Goal: Task Accomplishment & Management: Manage account settings

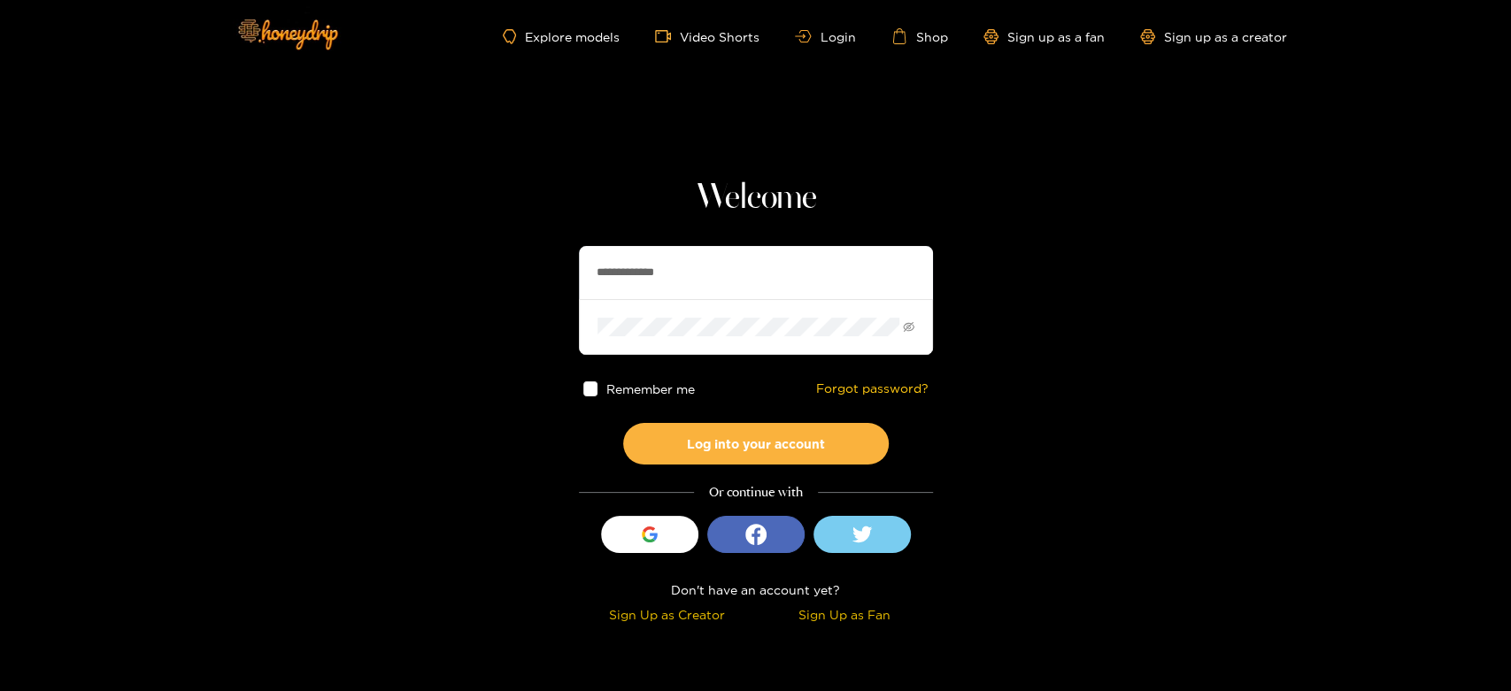
drag, startPoint x: 694, startPoint y: 276, endPoint x: 545, endPoint y: 276, distance: 148.7
click at [545, 276] on section "**********" at bounding box center [755, 314] width 1511 height 629
paste input "text"
type input "********"
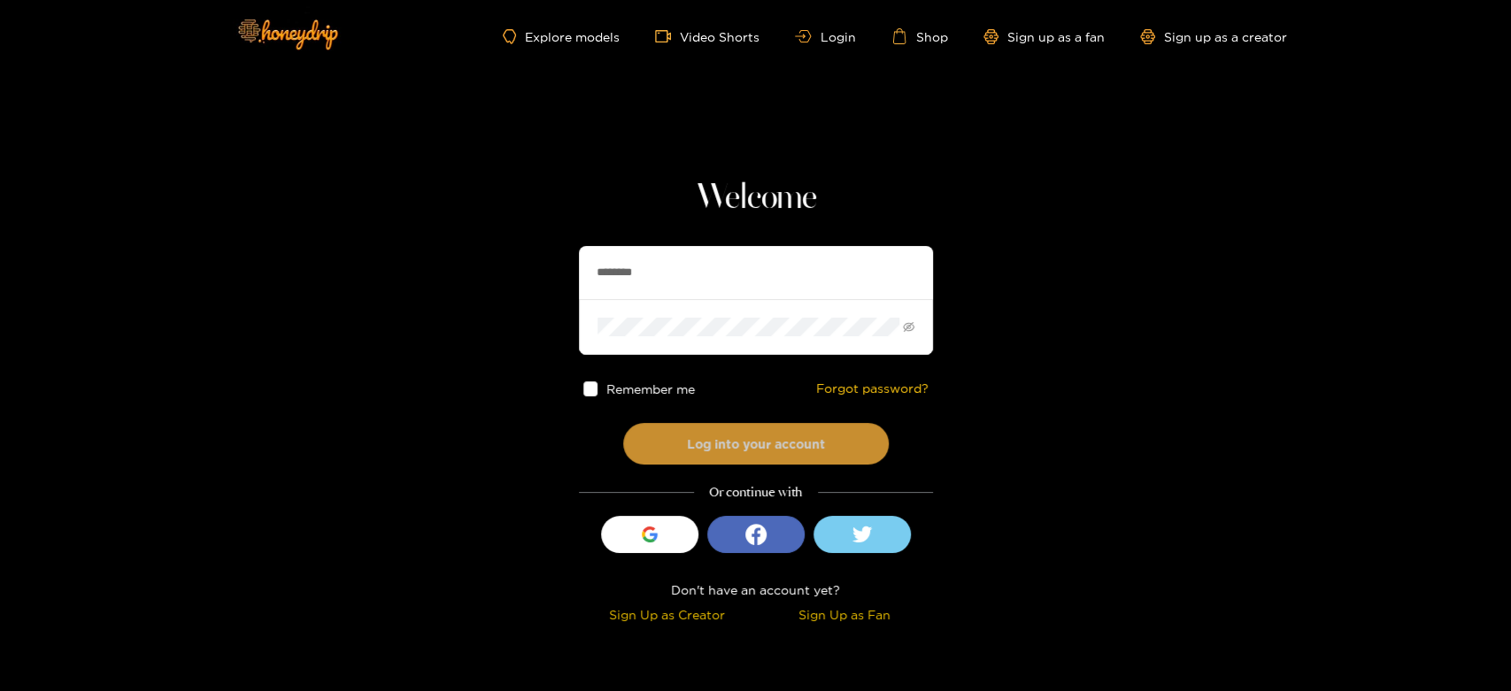
click at [720, 437] on button "Log into your account" at bounding box center [755, 444] width 265 height 42
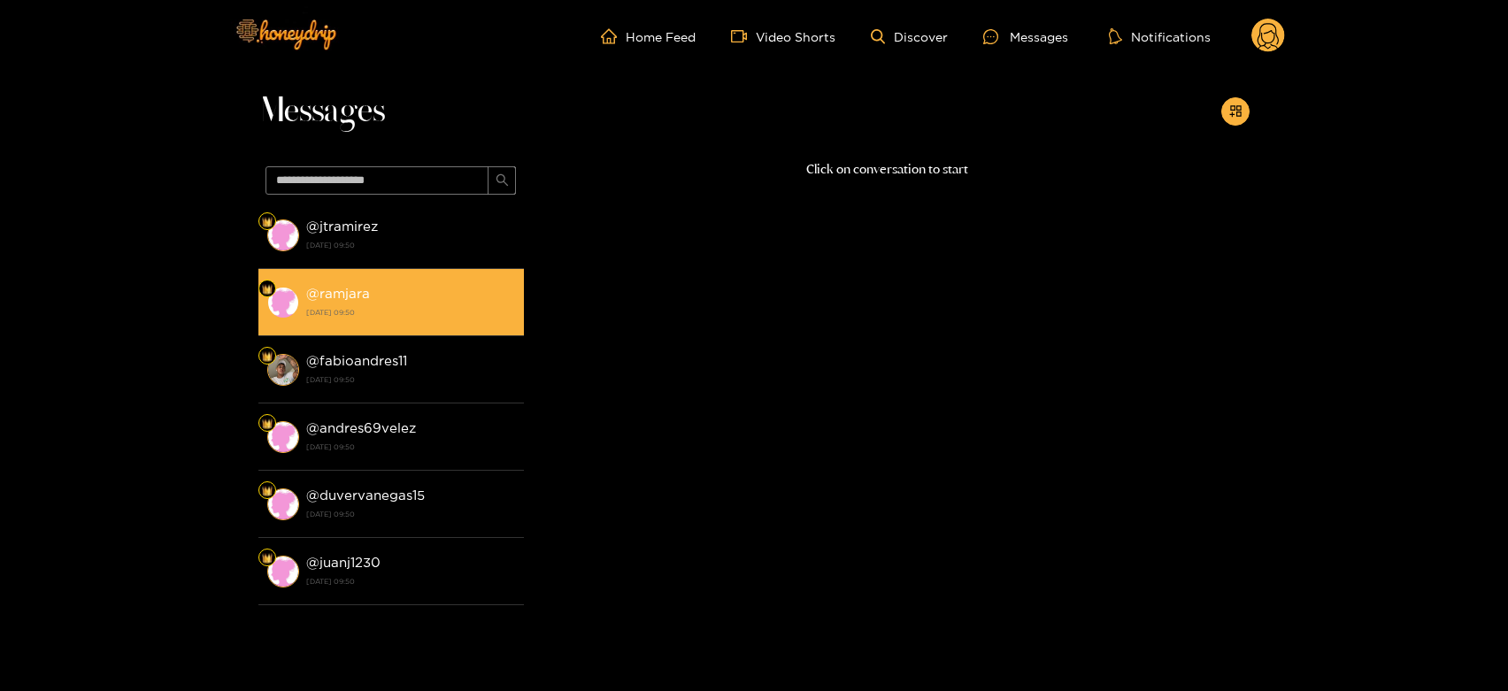
click at [308, 294] on strong "@ ramjara" at bounding box center [338, 293] width 64 height 15
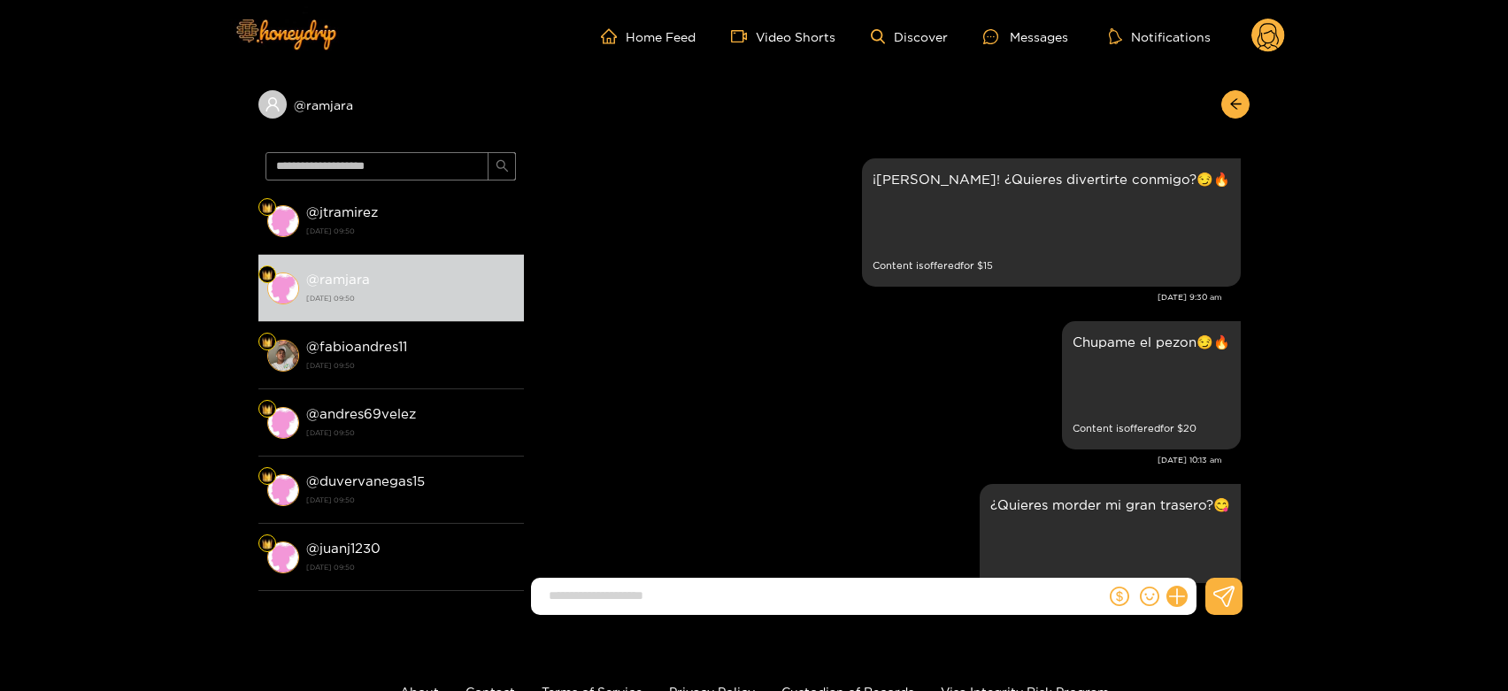
scroll to position [3689, 0]
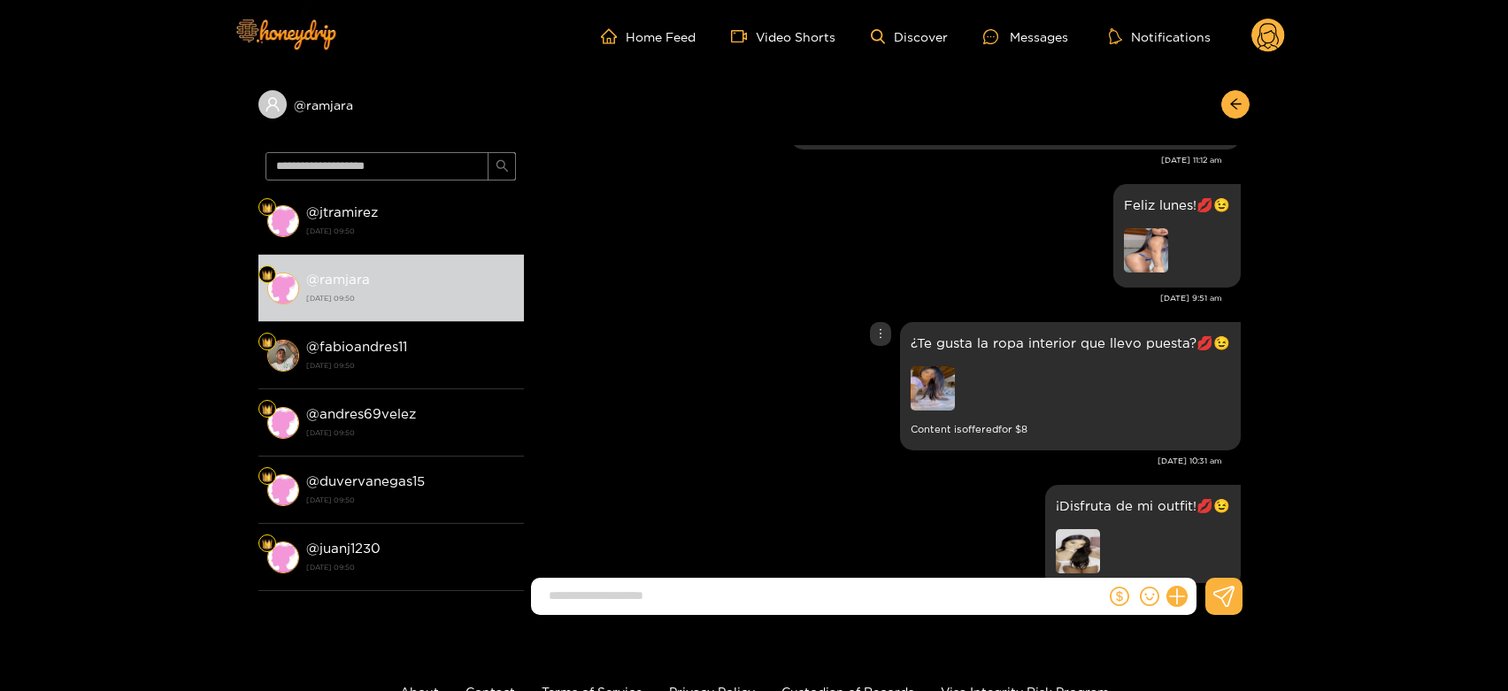
click at [927, 366] on img at bounding box center [933, 388] width 44 height 44
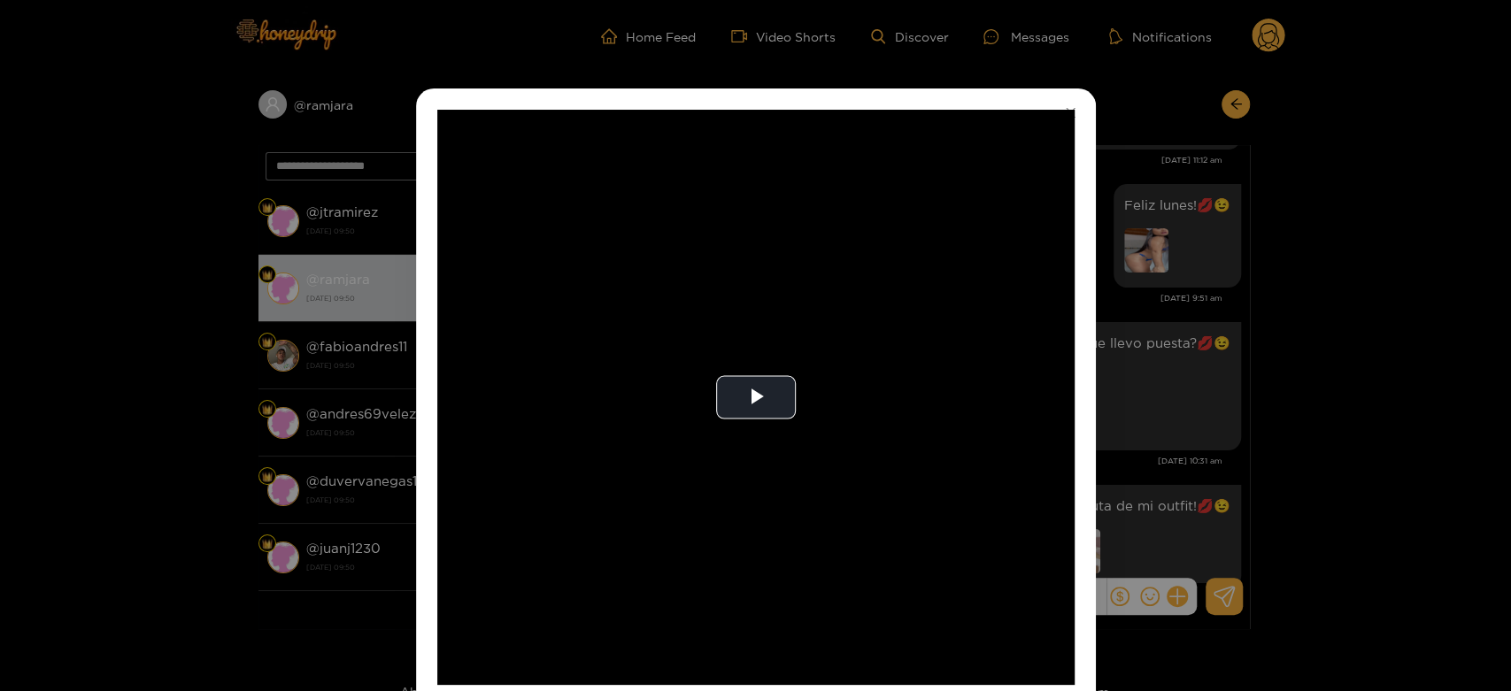
click at [927, 325] on video "Video Player" at bounding box center [755, 397] width 637 height 575
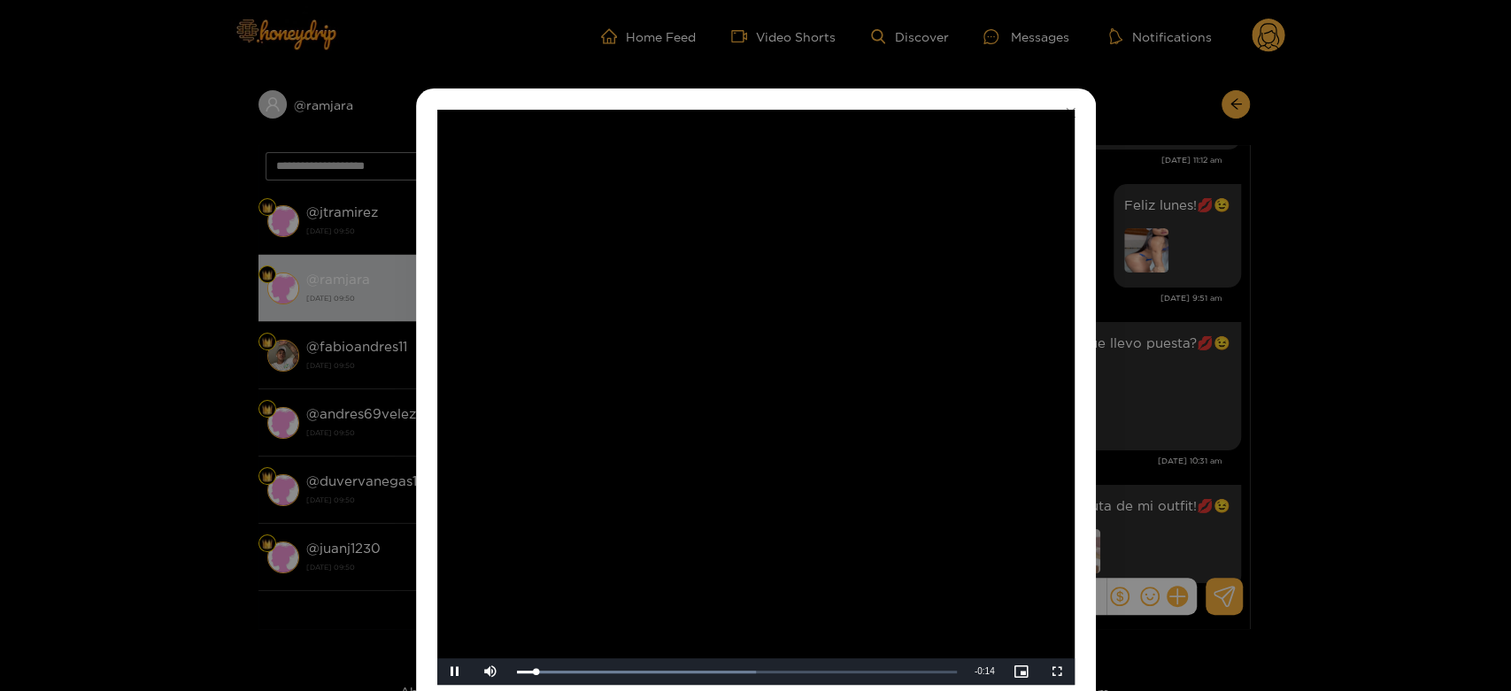
click at [927, 325] on video "Video Player" at bounding box center [755, 397] width 637 height 575
click at [1118, 344] on div "**********" at bounding box center [755, 345] width 1511 height 691
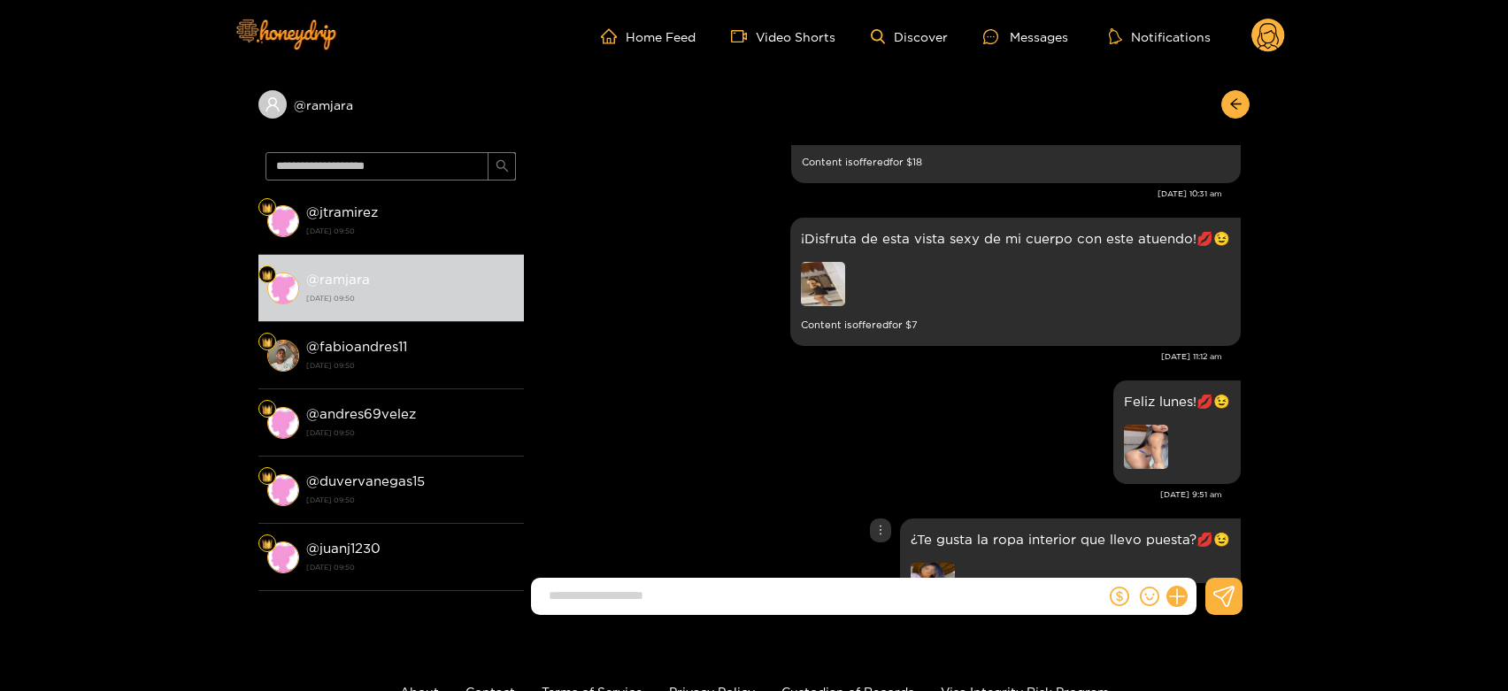
scroll to position [3591, 0]
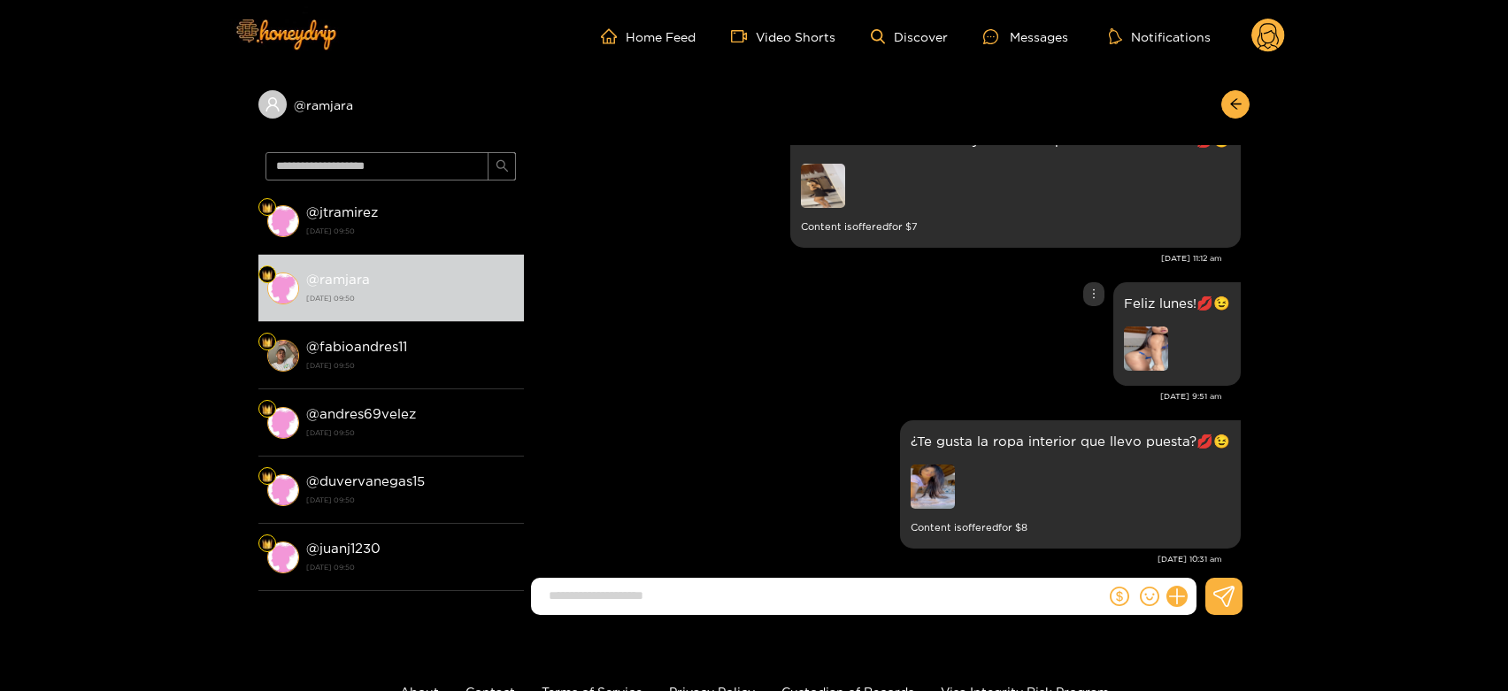
click at [1126, 327] on img at bounding box center [1146, 349] width 44 height 44
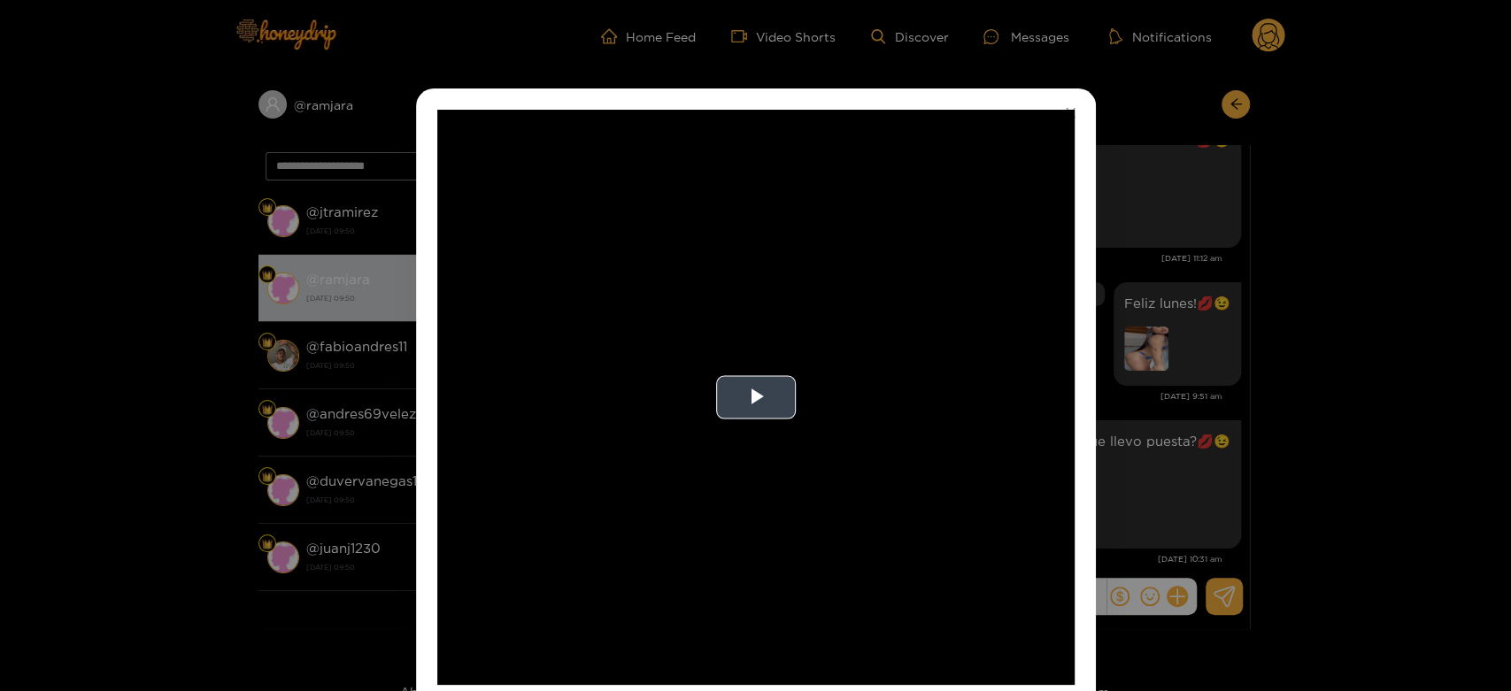
click at [880, 386] on video "Video Player" at bounding box center [755, 397] width 637 height 575
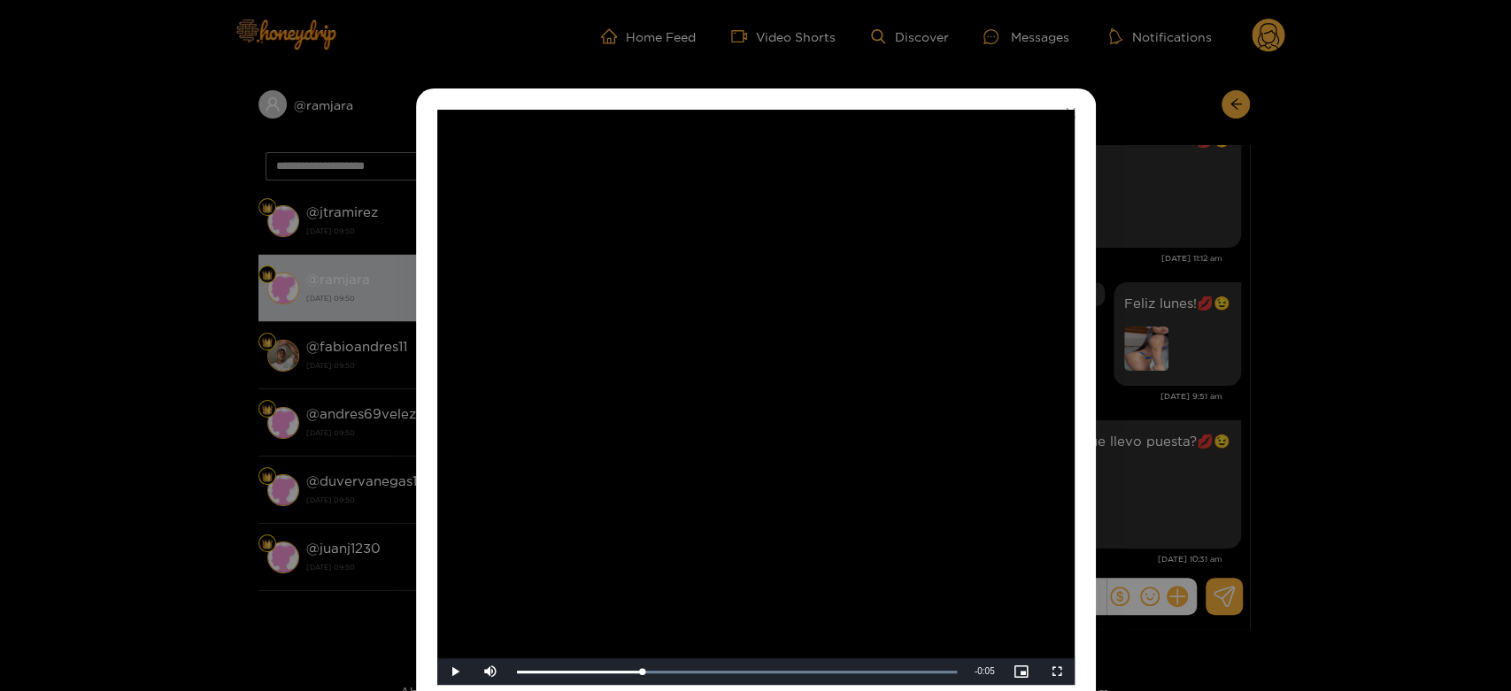
click at [1208, 373] on div "**********" at bounding box center [755, 345] width 1511 height 691
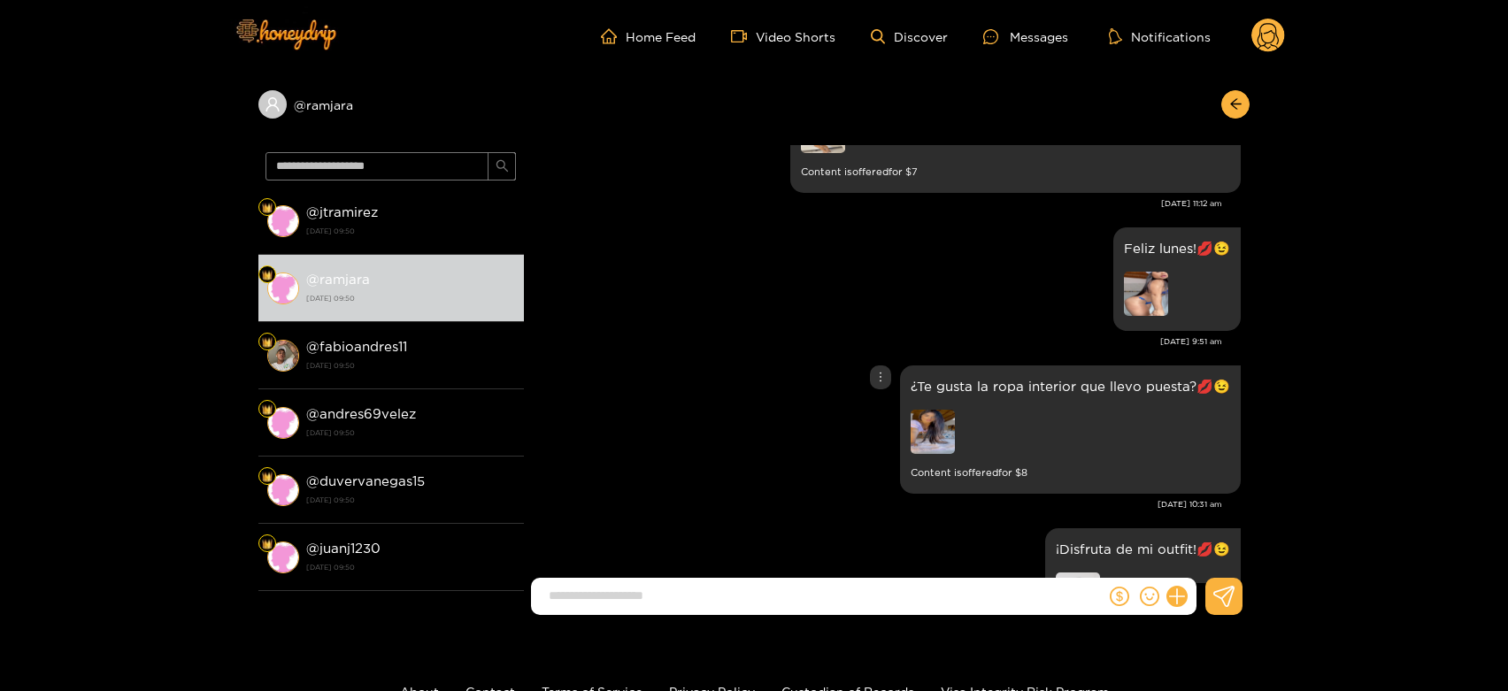
scroll to position [3689, 0]
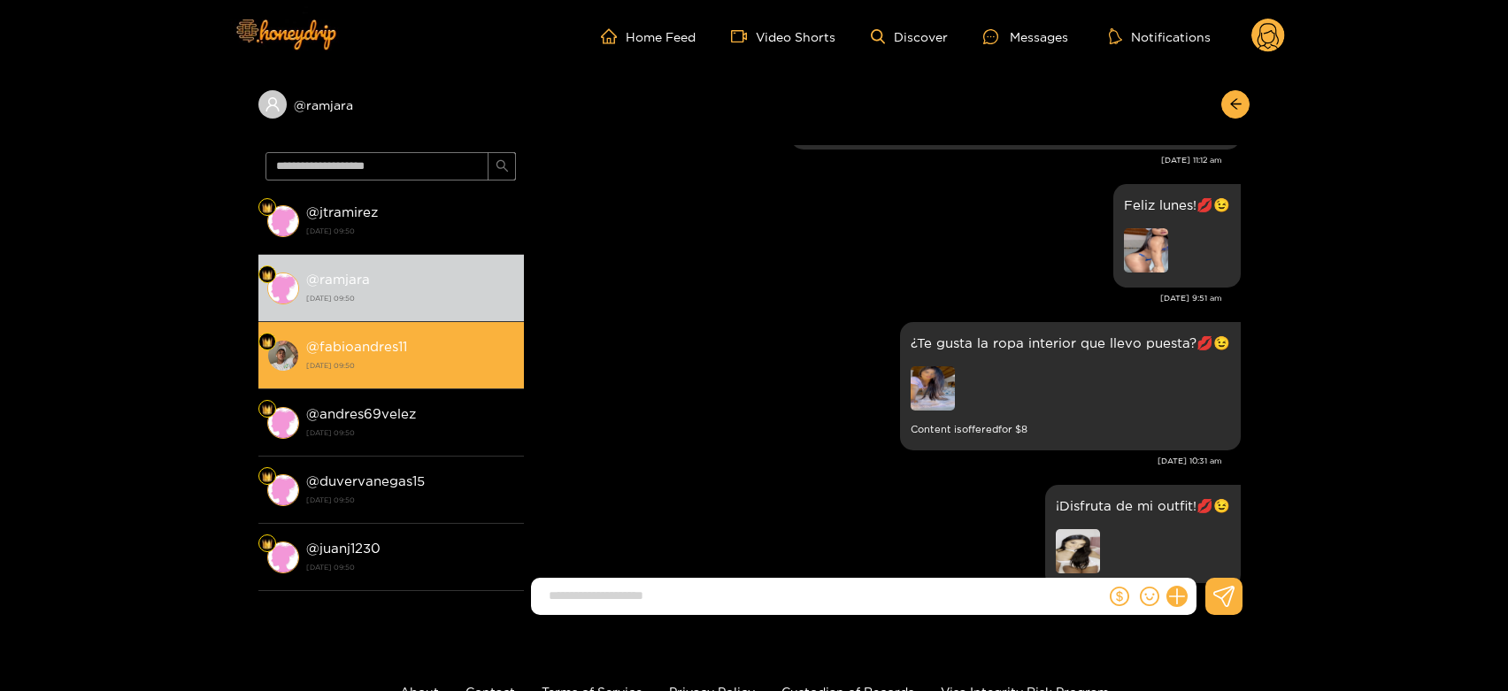
click at [421, 326] on li "@ fabioandres11 [DATE] 09:50" at bounding box center [390, 355] width 265 height 67
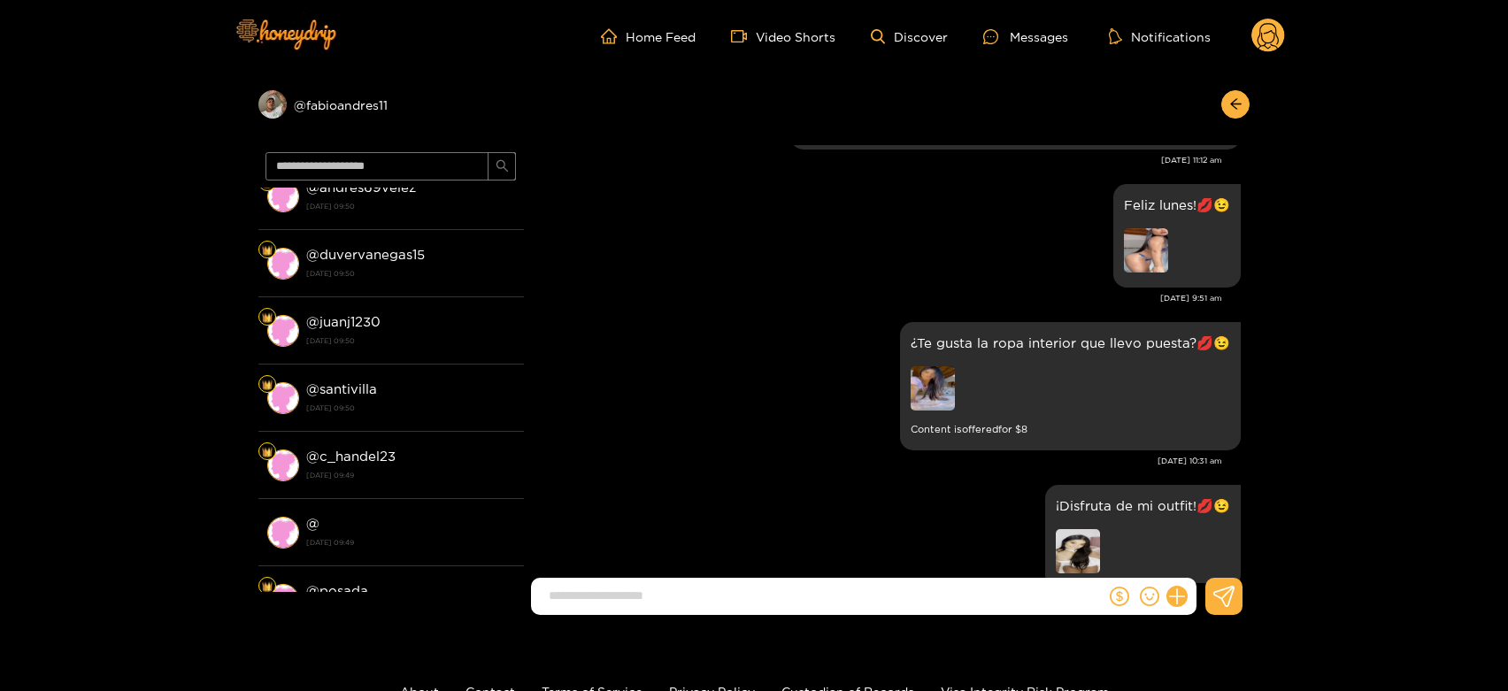
scroll to position [589, 0]
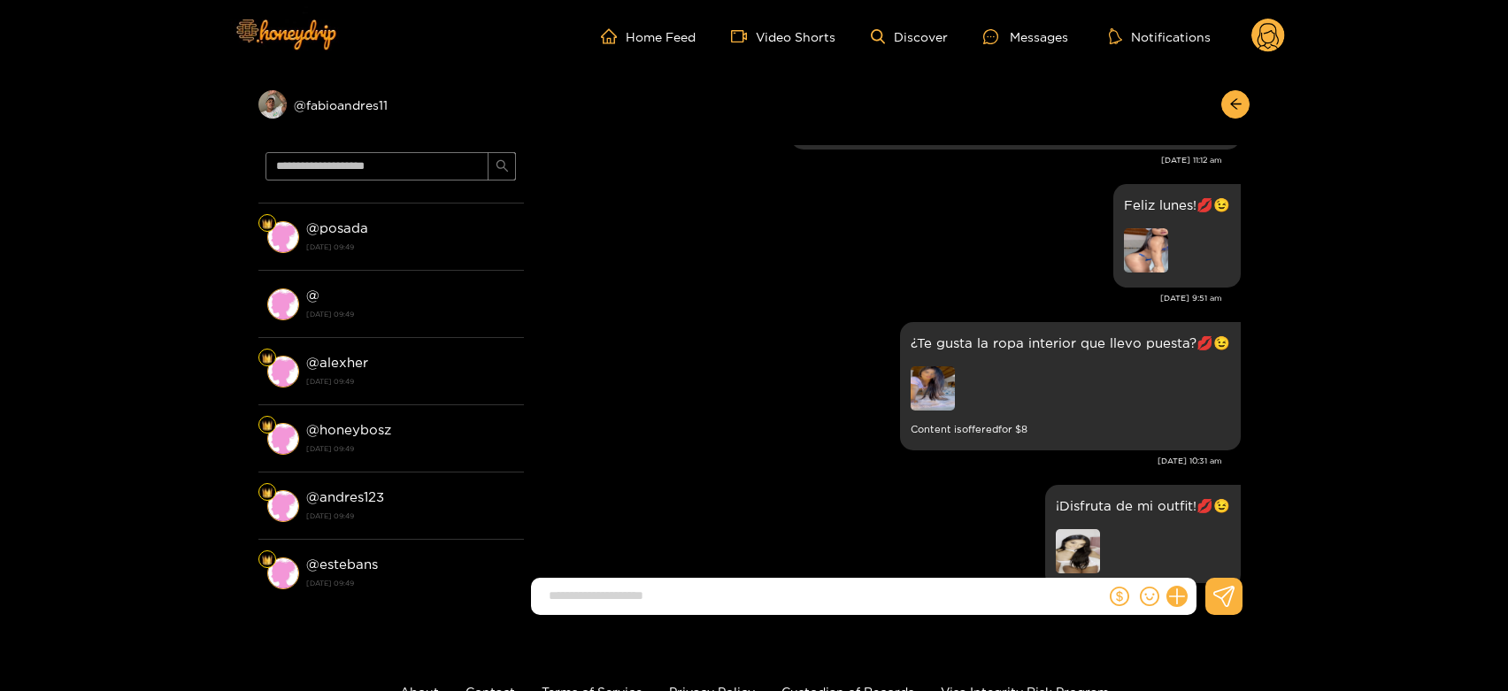
click at [417, 328] on li "@ [DATE] 09:49" at bounding box center [390, 304] width 265 height 67
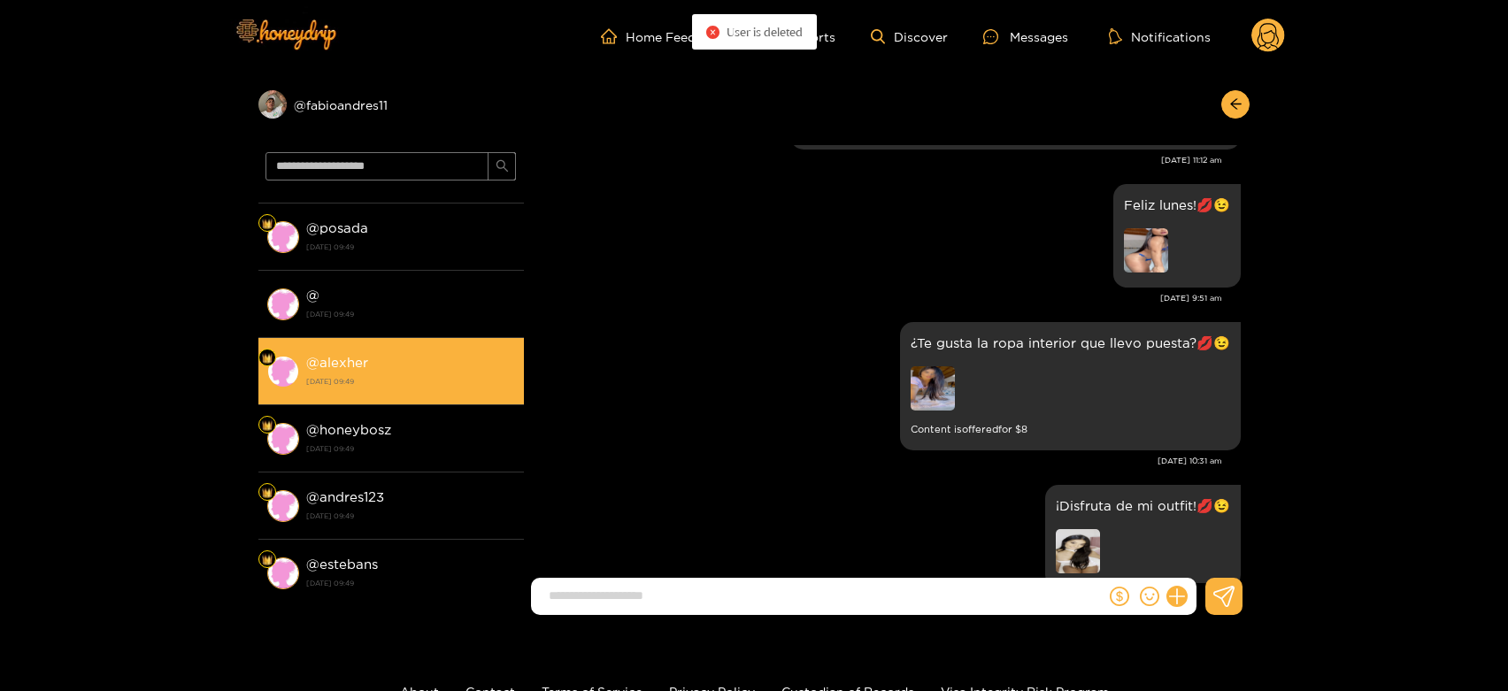
click at [403, 356] on div "@ alexher [DATE] 09:49" at bounding box center [410, 371] width 209 height 40
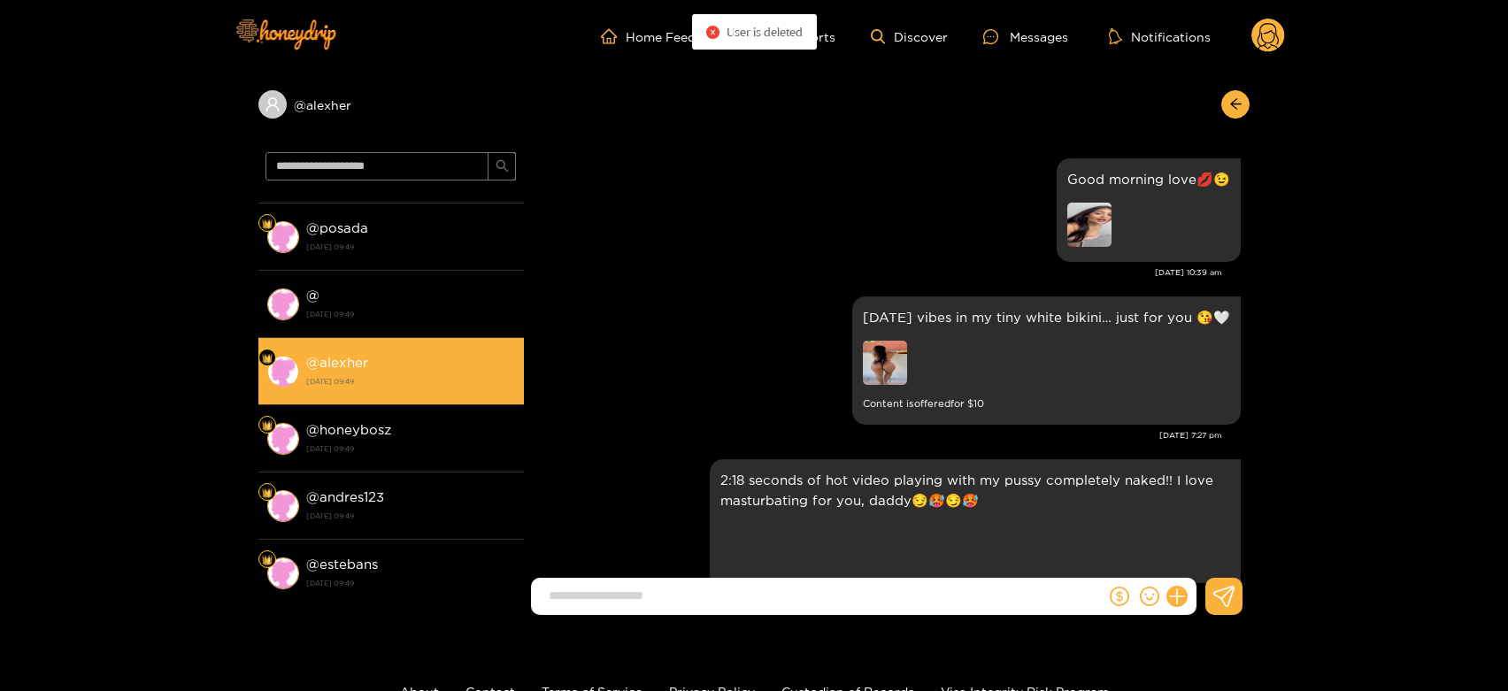
scroll to position [3646, 0]
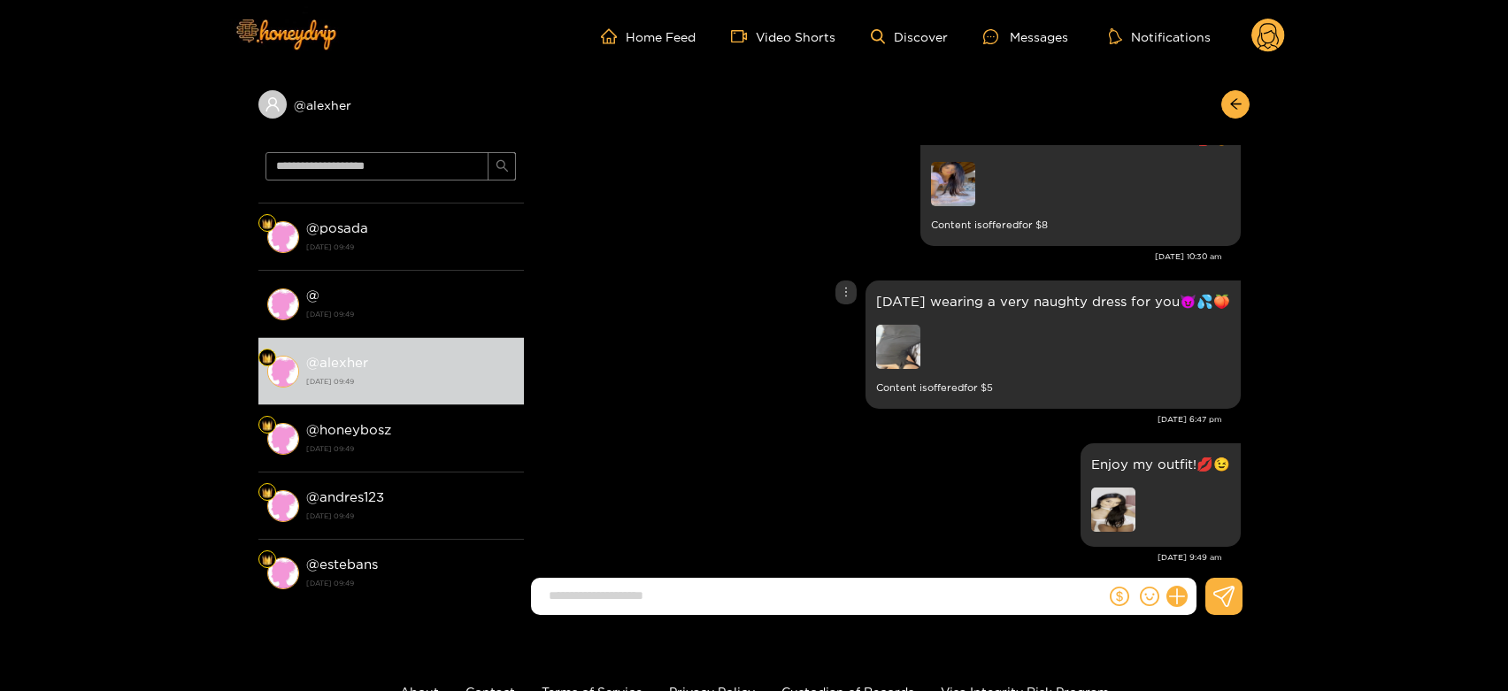
click at [882, 325] on img at bounding box center [898, 347] width 44 height 44
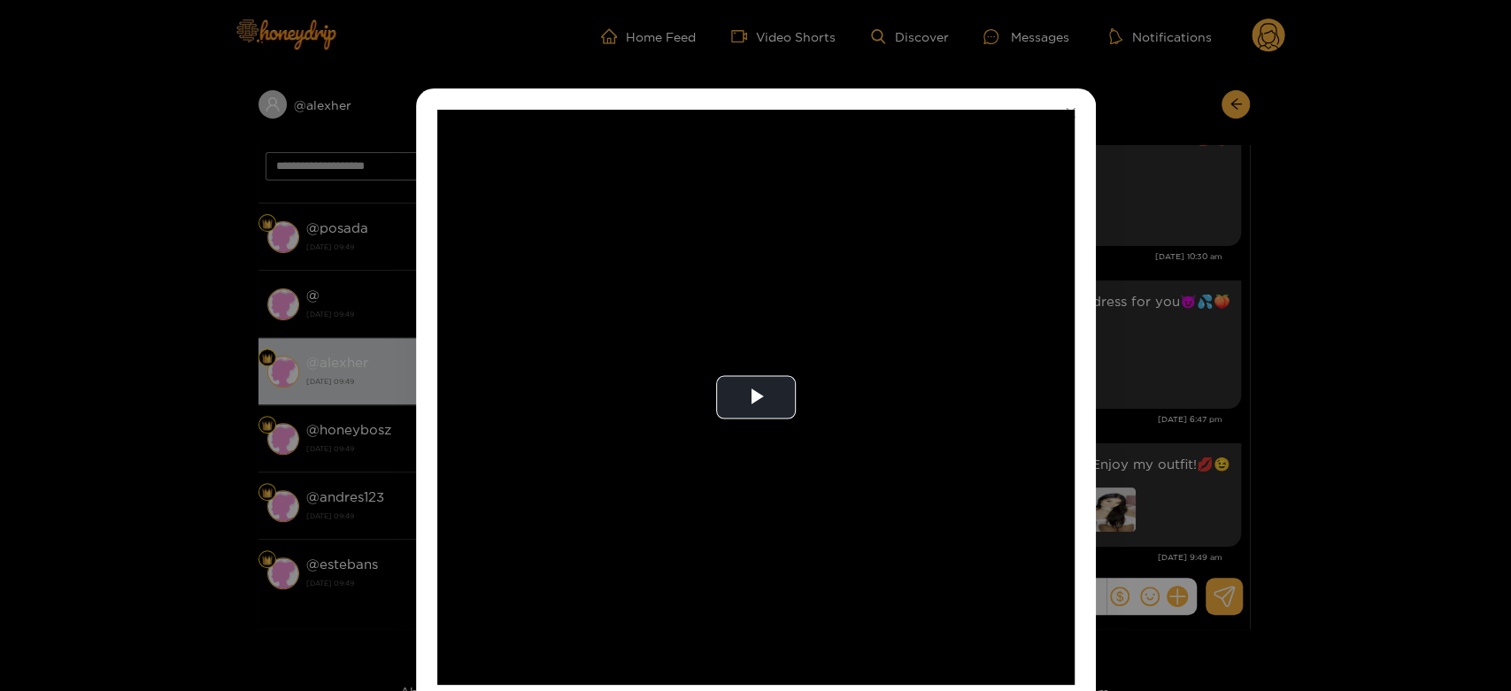
click at [882, 325] on video "Video Player" at bounding box center [755, 397] width 637 height 575
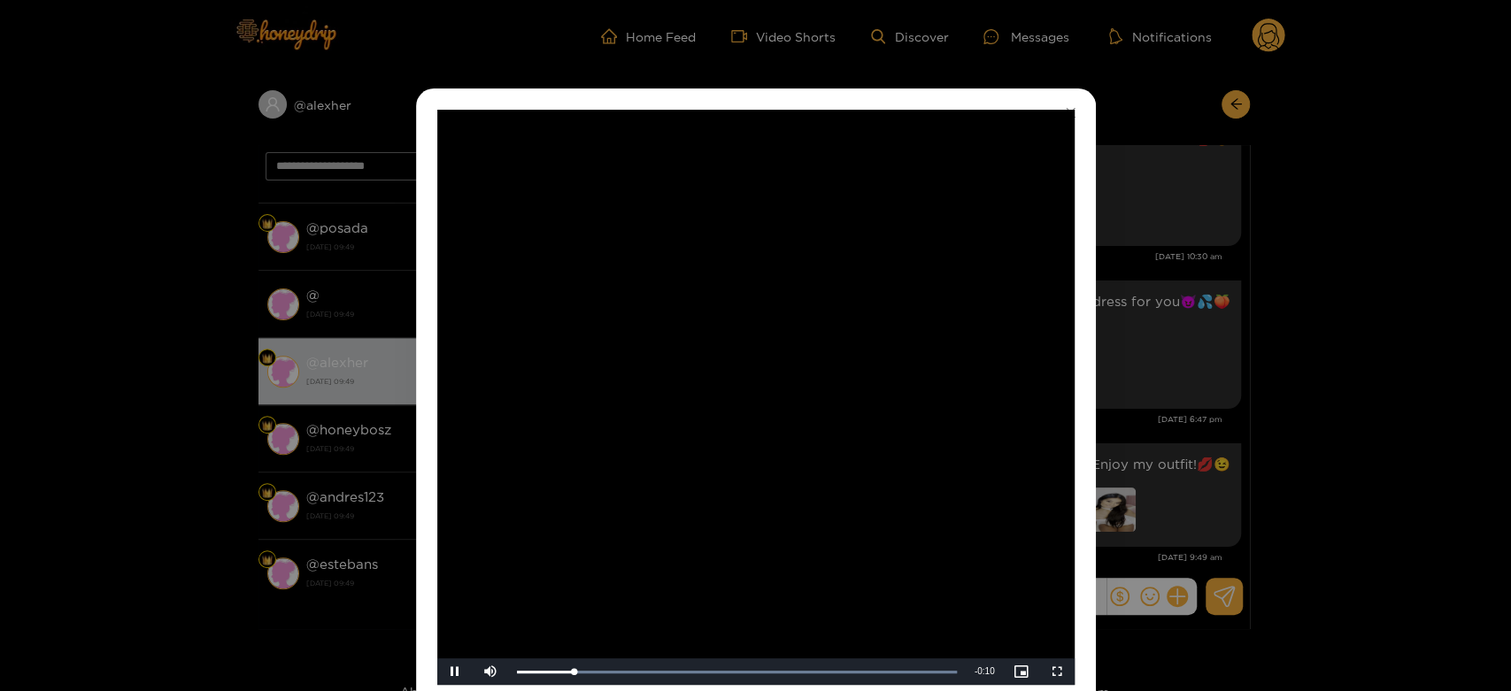
click at [882, 325] on video "Video Player" at bounding box center [755, 397] width 637 height 575
click at [886, 323] on video "Video Player" at bounding box center [755, 397] width 637 height 575
click at [1119, 318] on div "**********" at bounding box center [755, 345] width 1511 height 691
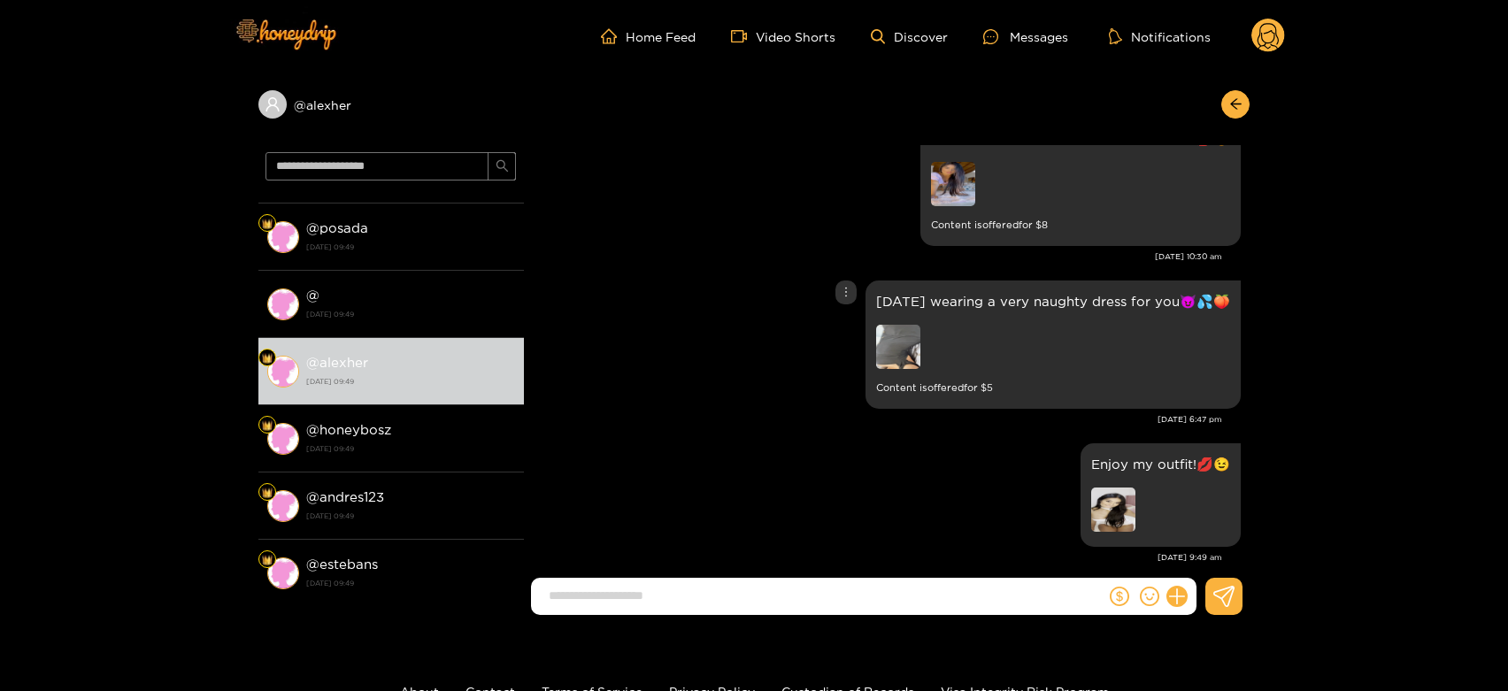
scroll to position [98, 0]
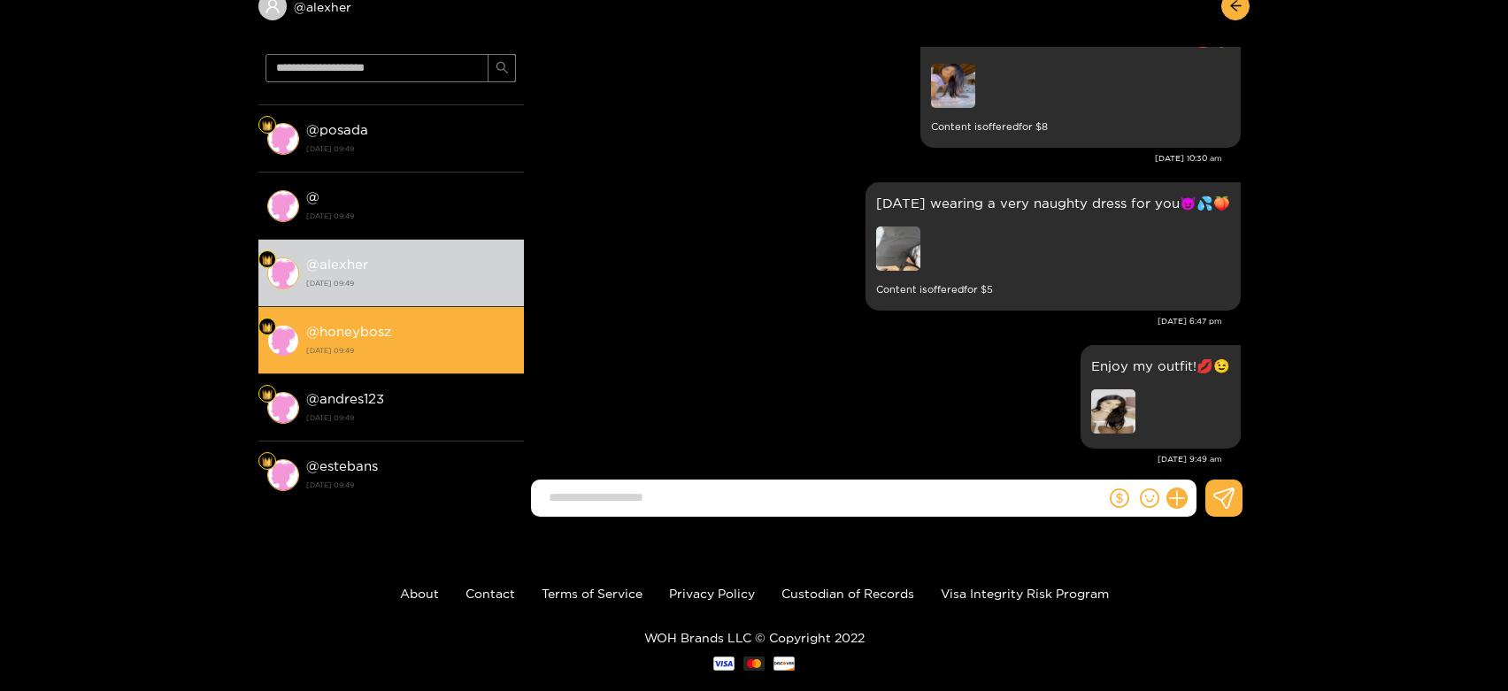
click at [494, 317] on li "@ honeybosz [DATE] 09:49" at bounding box center [390, 340] width 265 height 67
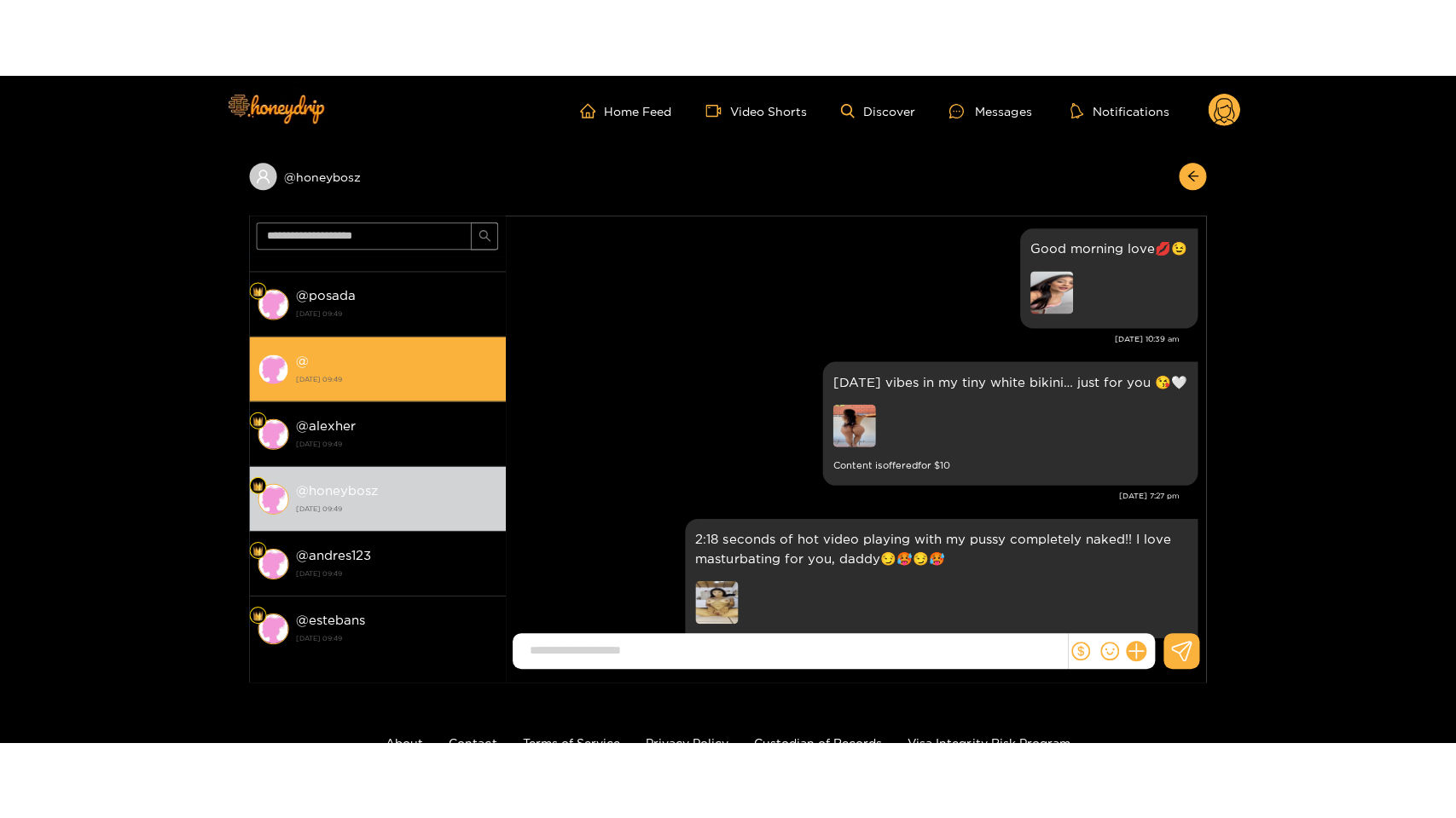
scroll to position [3513, 0]
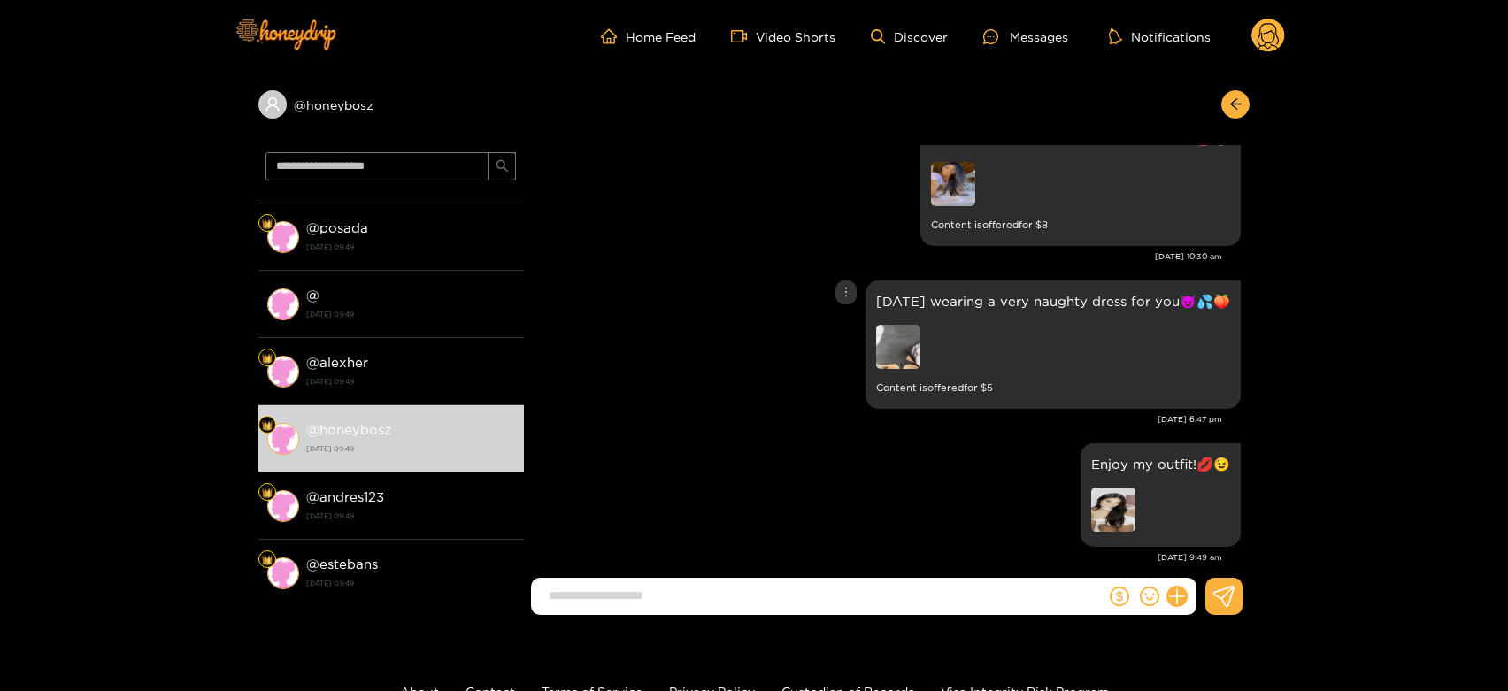
click at [892, 325] on img at bounding box center [898, 347] width 44 height 44
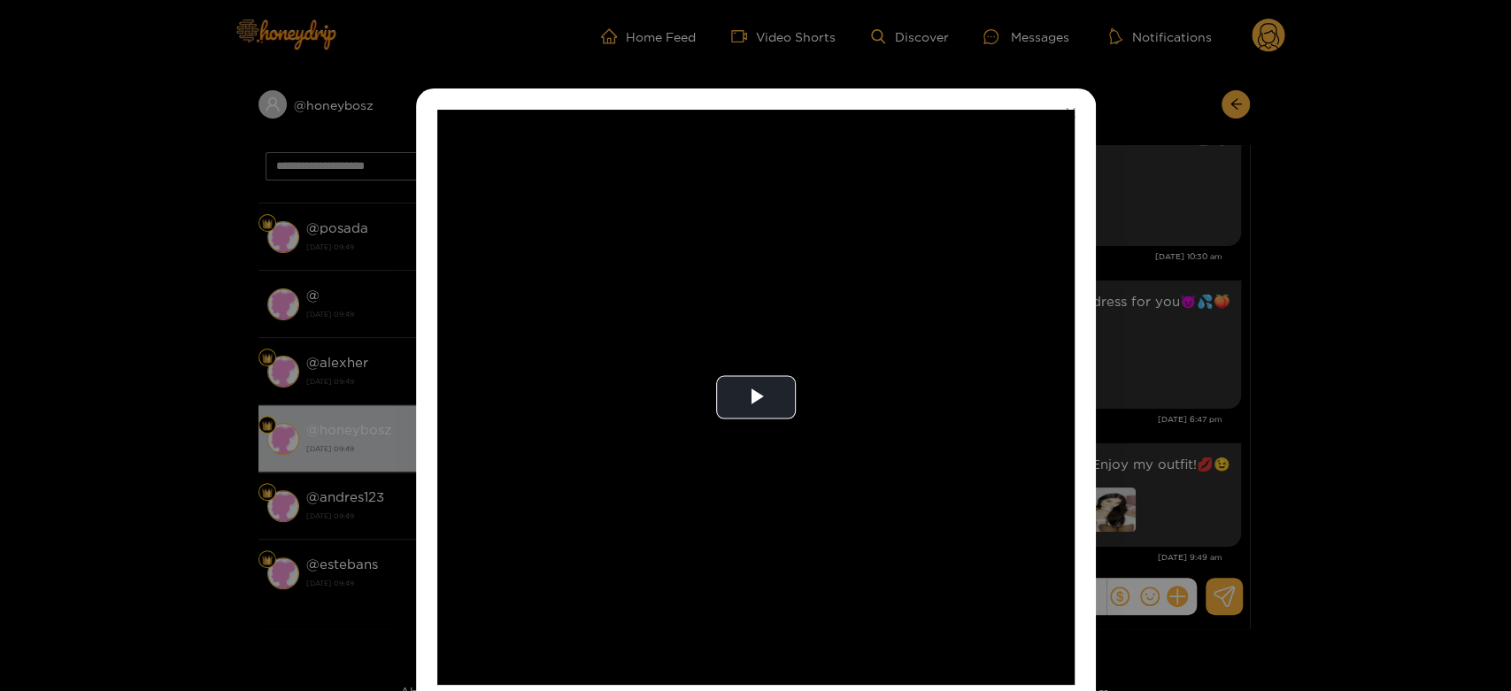
click at [892, 324] on video "Video Player" at bounding box center [755, 397] width 637 height 575
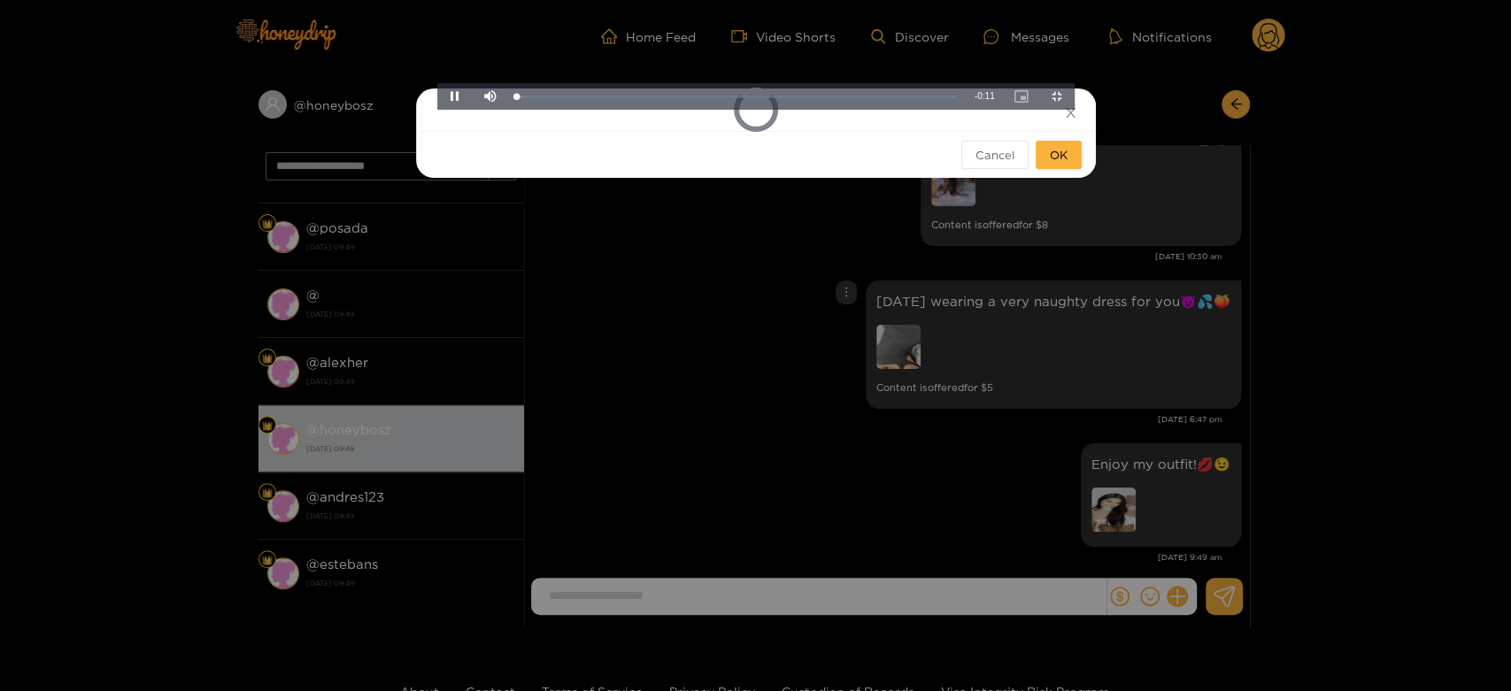
scroll to position [3534, 0]
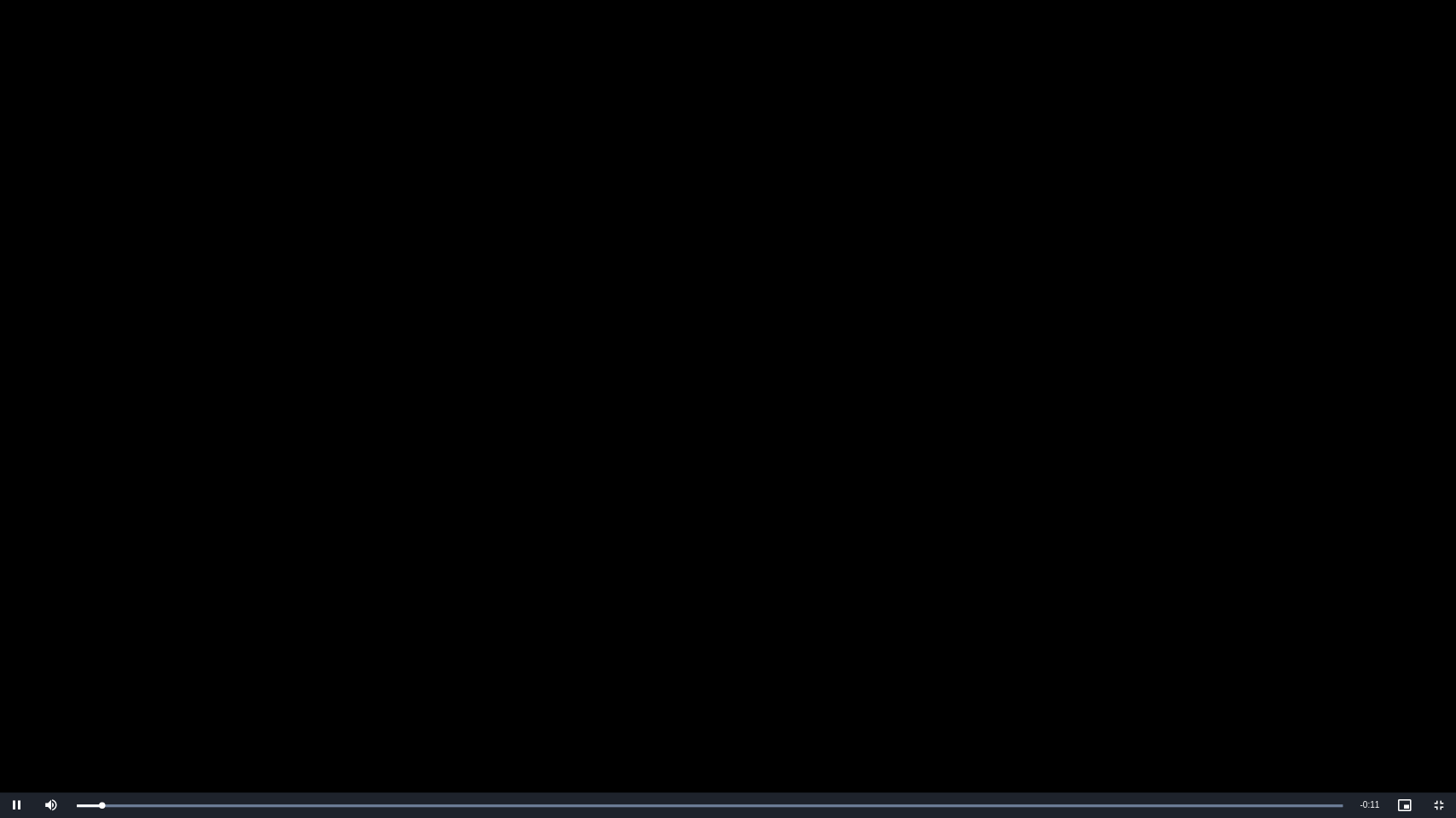
click at [860, 426] on video "Video Player" at bounding box center [728, 409] width 1456 height 818
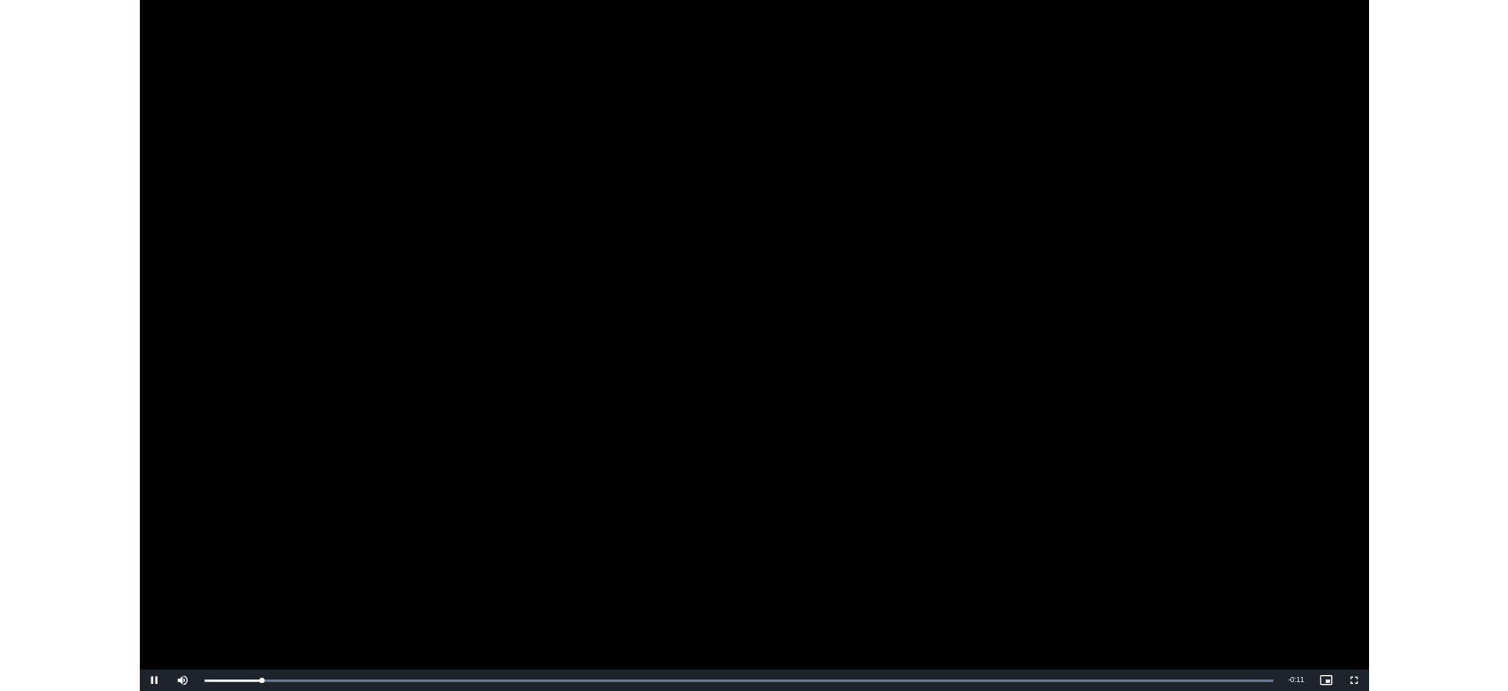
scroll to position [3646, 0]
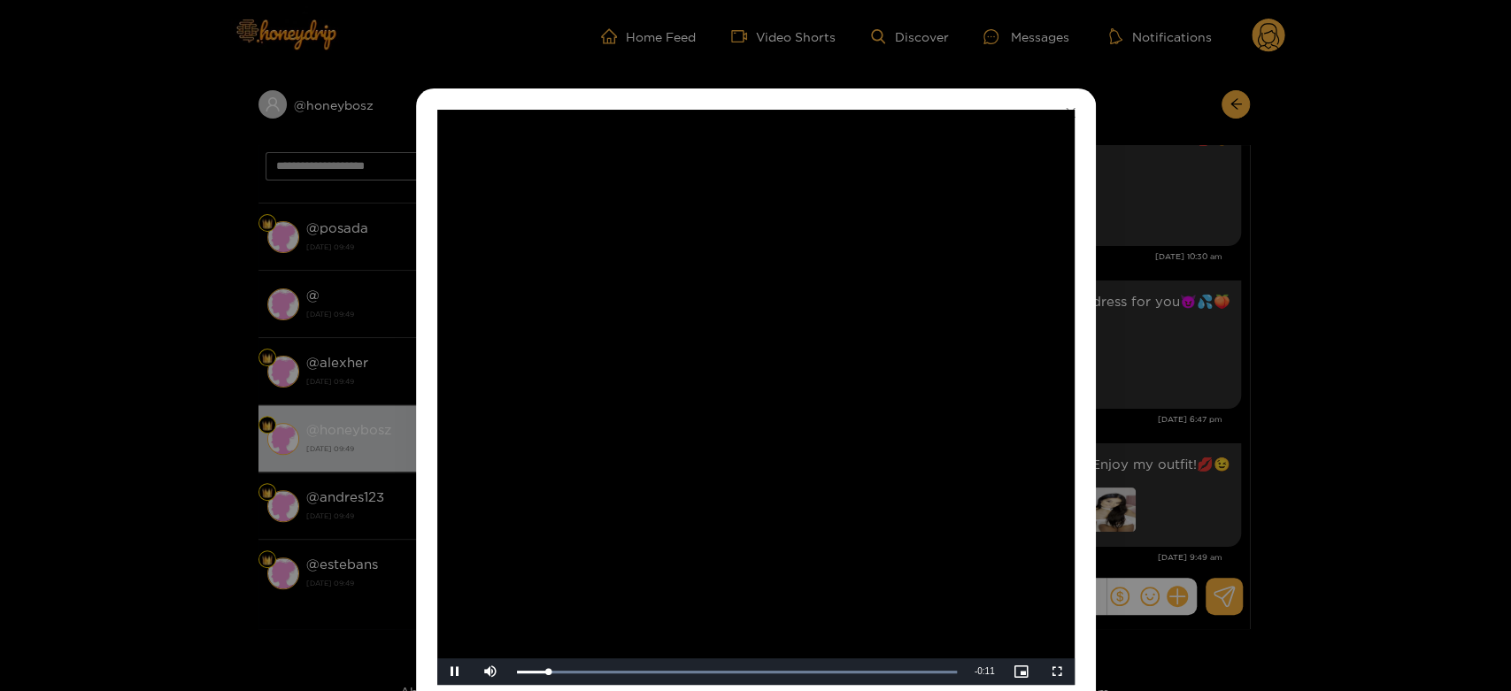
click at [892, 324] on video "Video Player" at bounding box center [755, 397] width 637 height 575
click at [1133, 320] on div "**********" at bounding box center [755, 345] width 1511 height 691
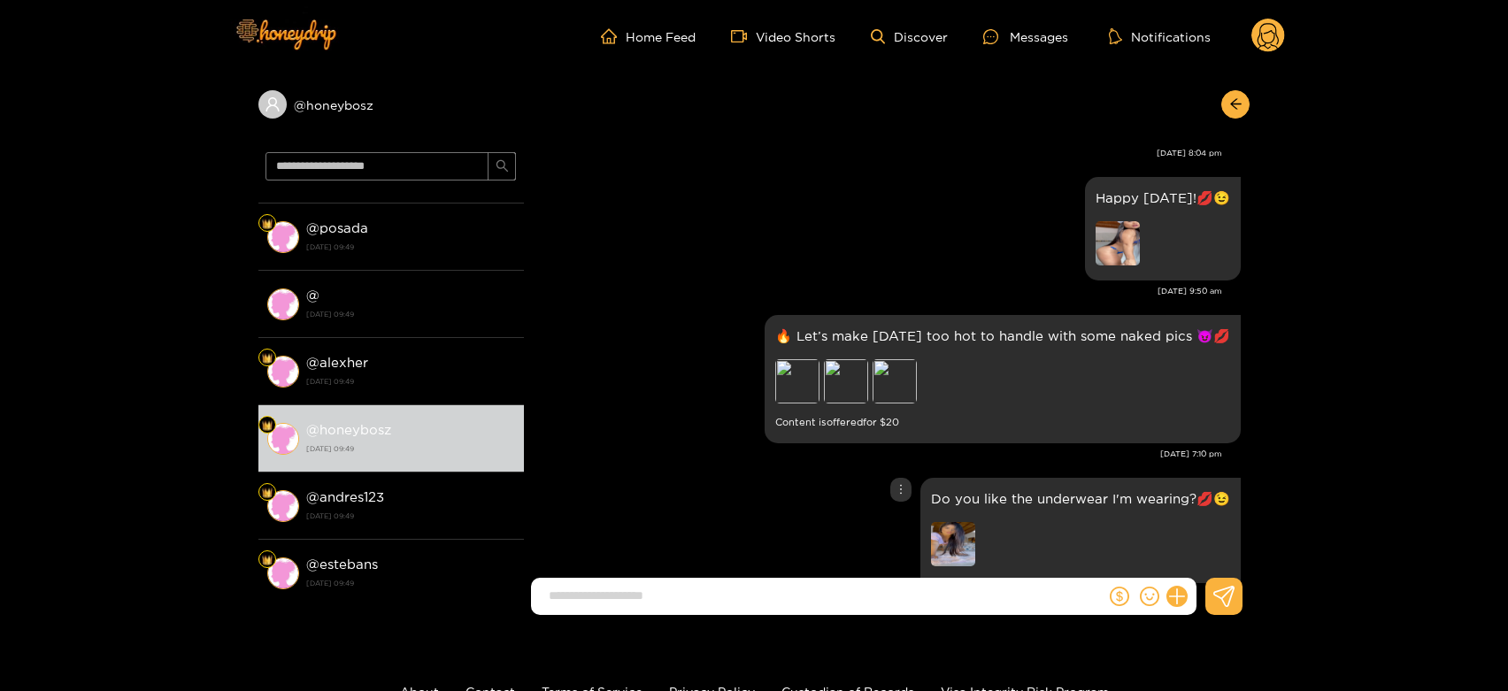
scroll to position [3285, 0]
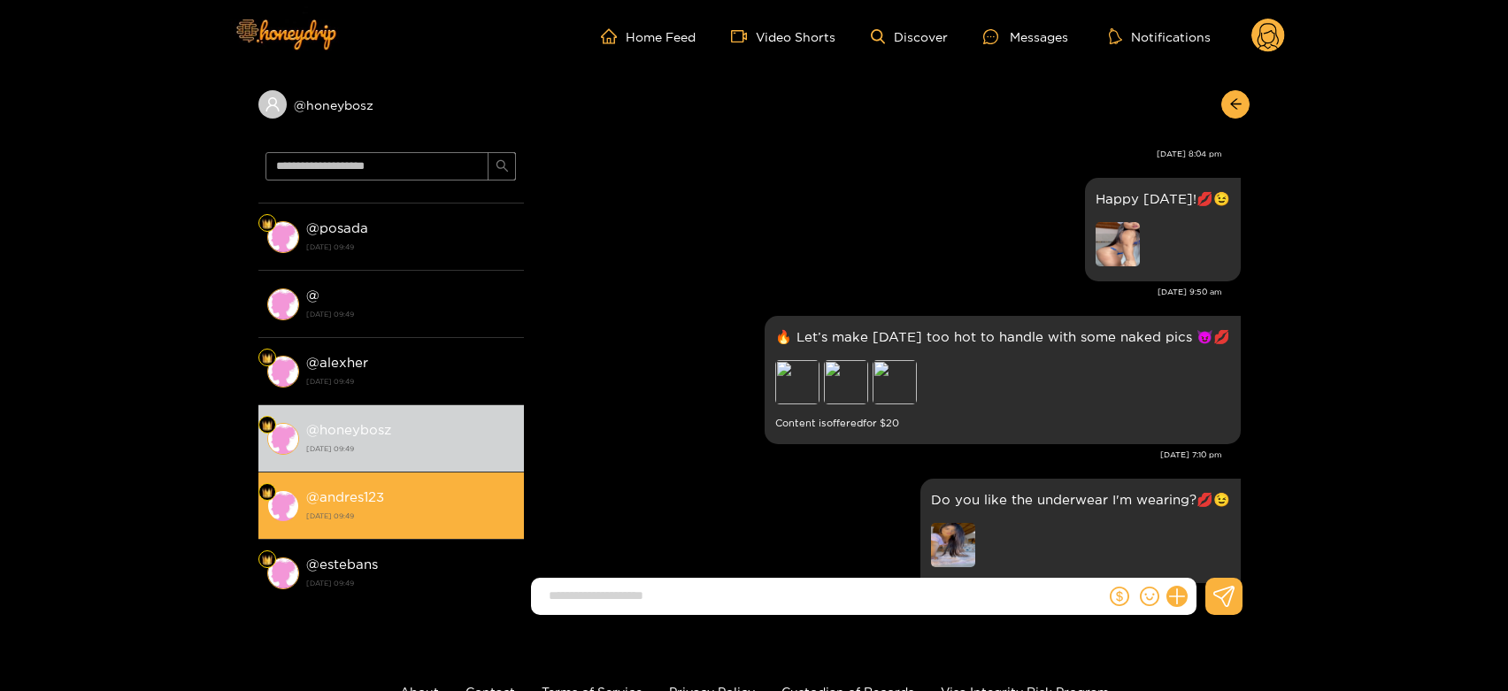
click at [319, 497] on strong "@ andres123" at bounding box center [345, 496] width 78 height 15
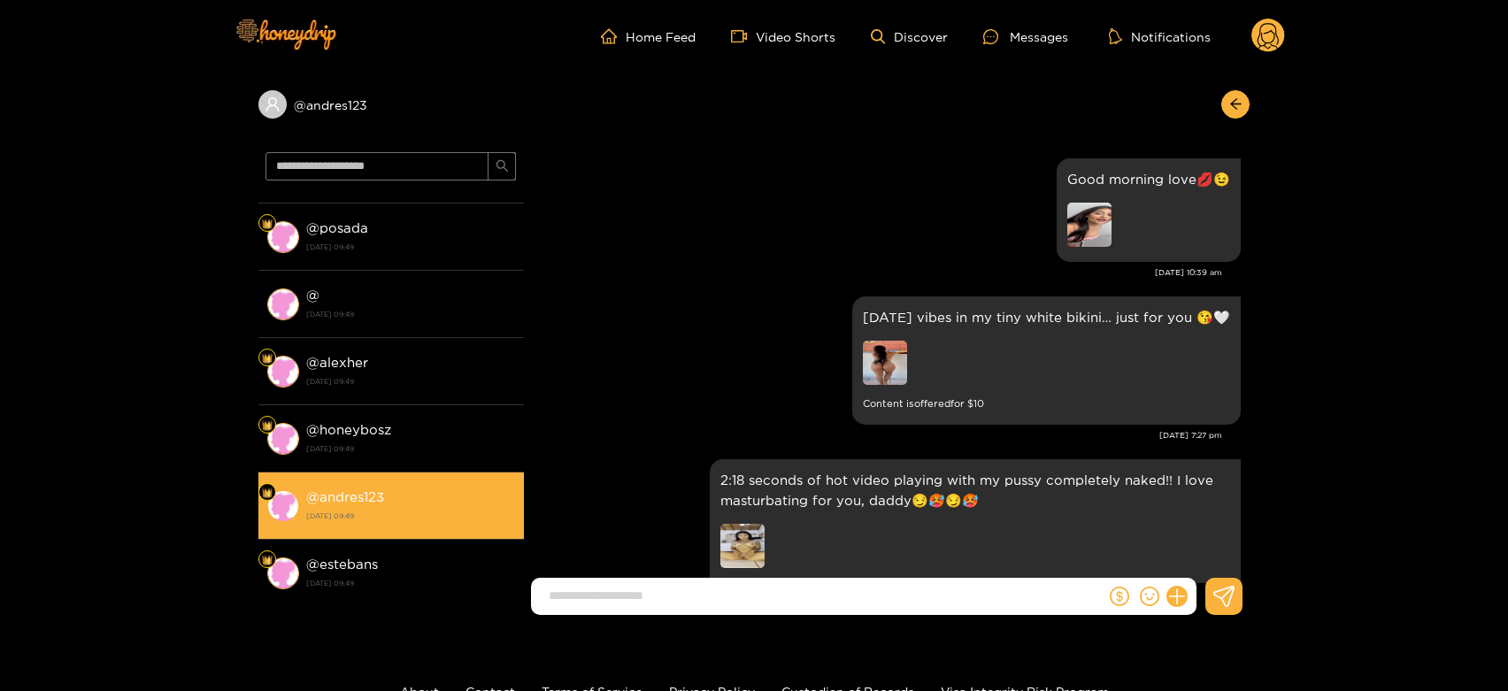
scroll to position [3646, 0]
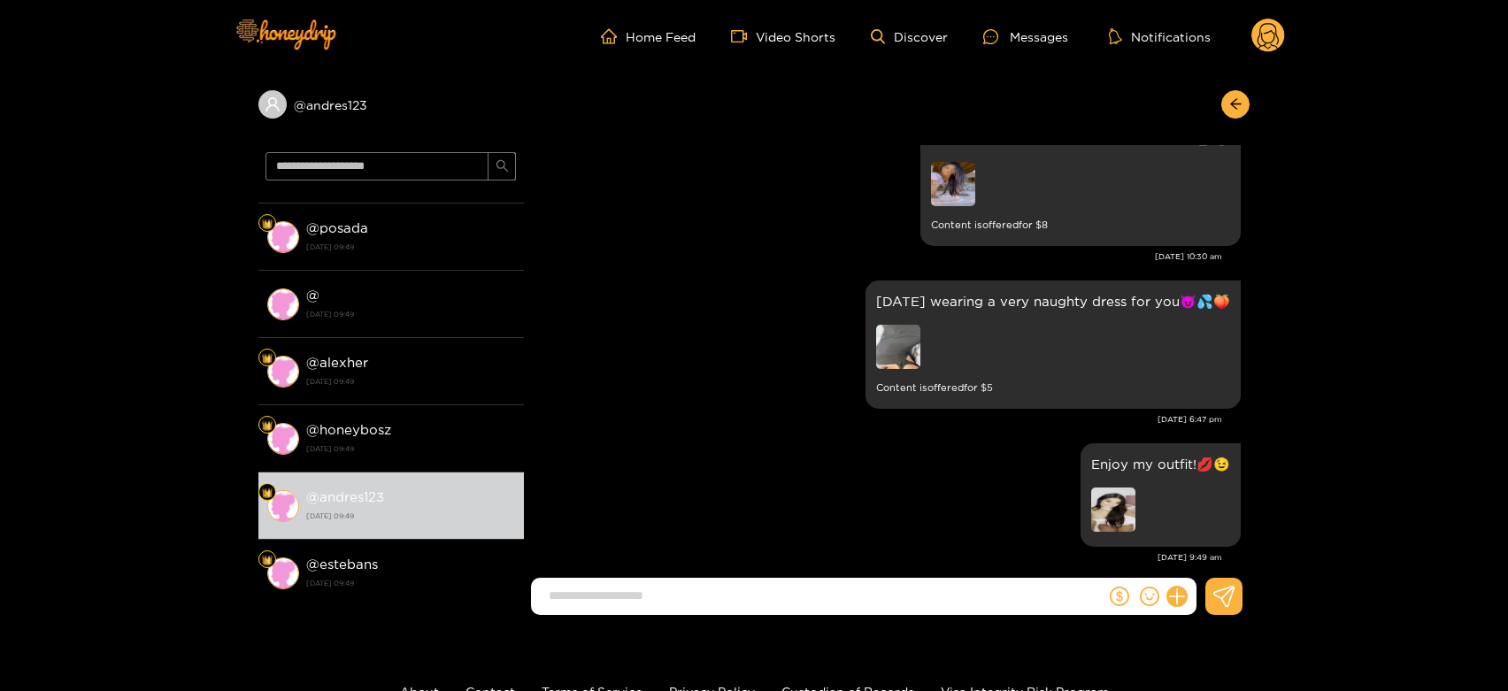
click at [1274, 35] on icon at bounding box center [1267, 38] width 21 height 31
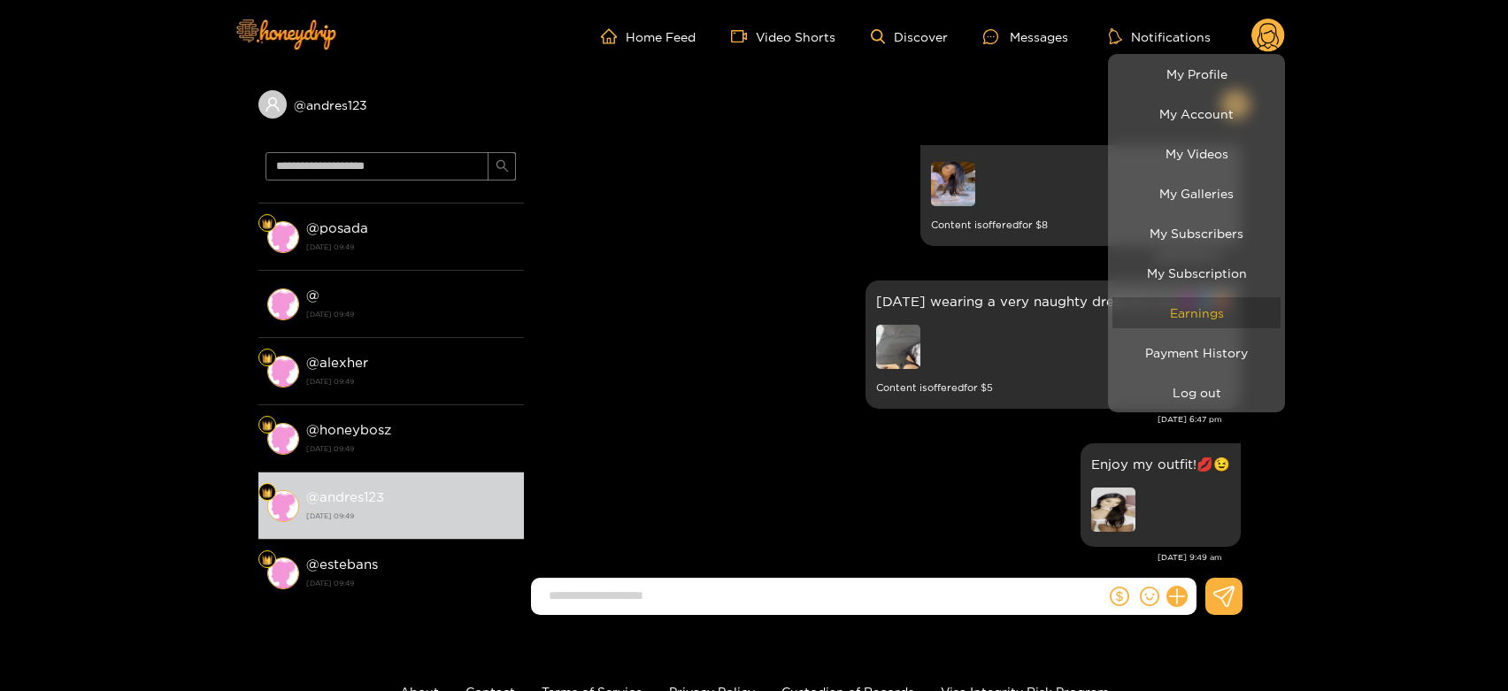
click at [1191, 300] on link "Earnings" at bounding box center [1196, 312] width 168 height 31
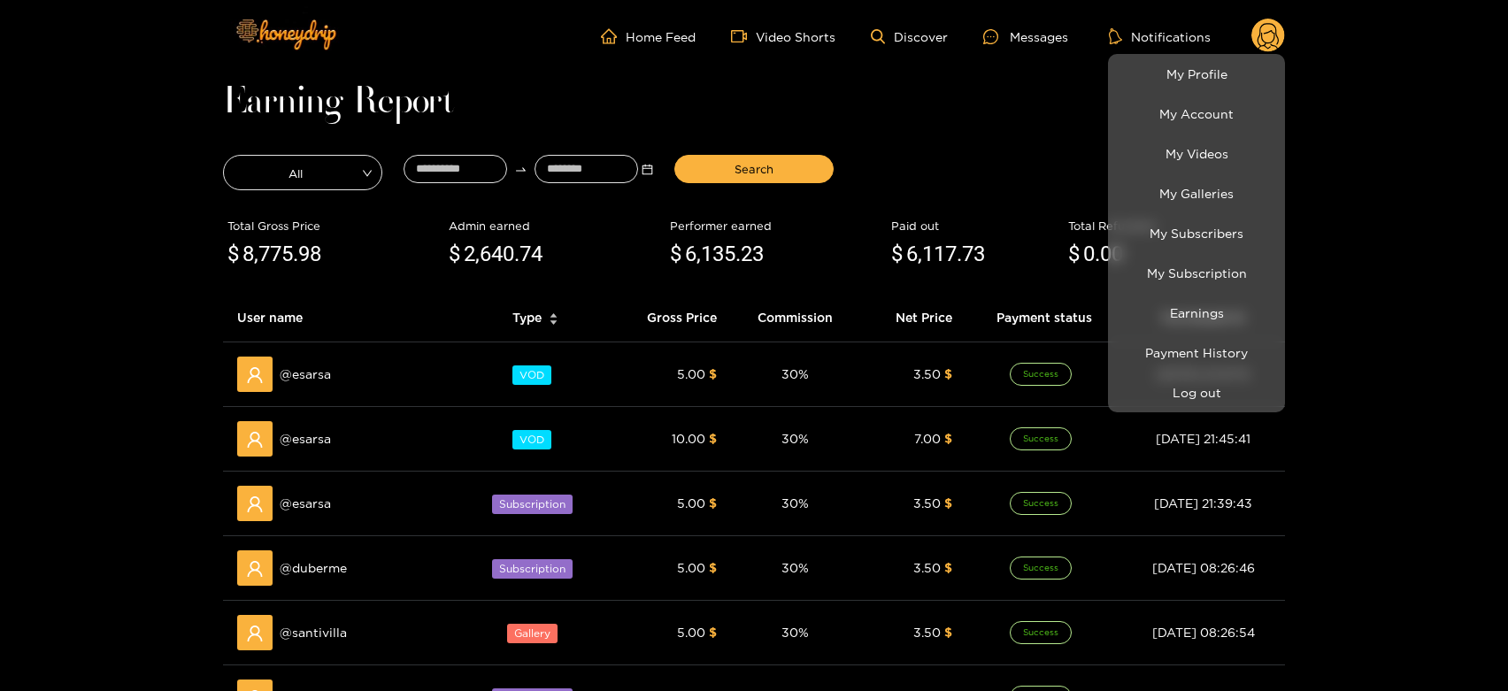
click at [281, 374] on div at bounding box center [754, 345] width 1508 height 691
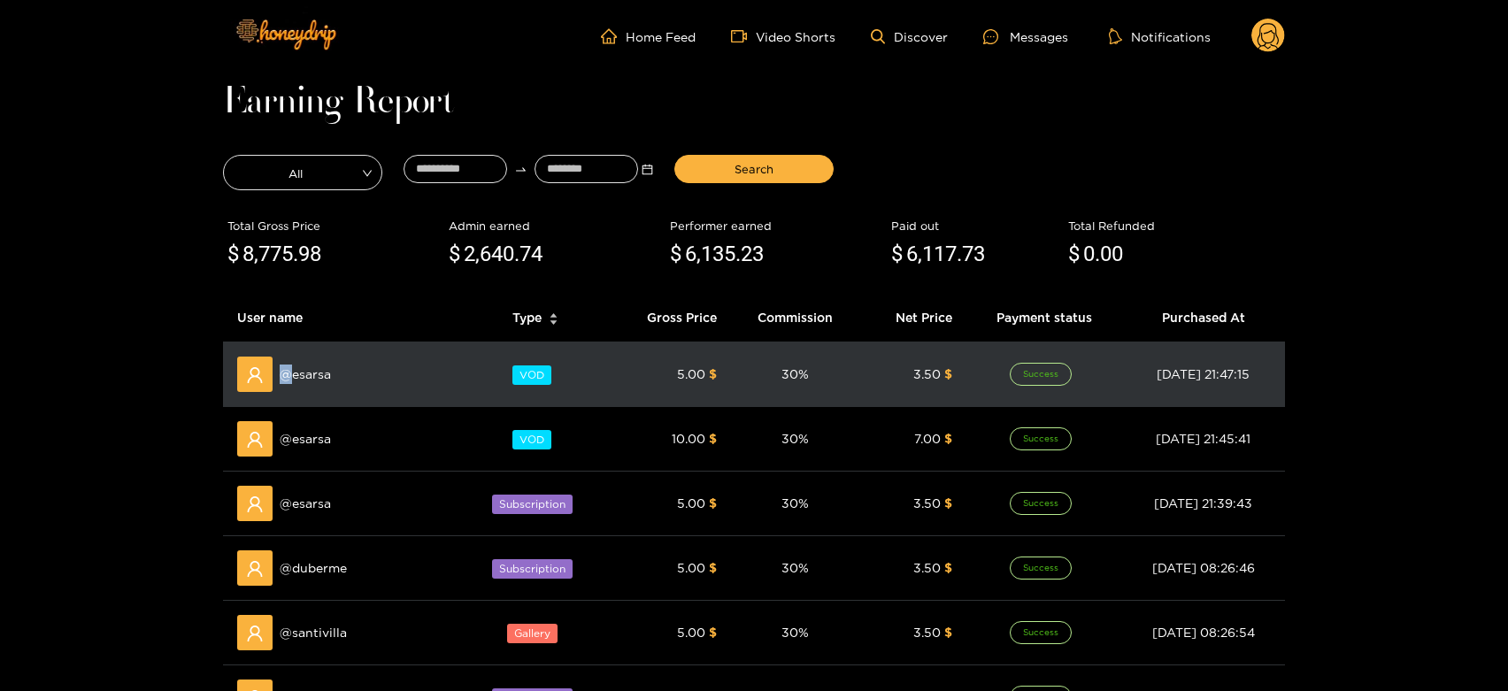
click at [281, 374] on span "@ esarsa" at bounding box center [305, 374] width 51 height 19
click at [317, 374] on span "@ esarsa" at bounding box center [305, 374] width 51 height 19
copy span "esarsa"
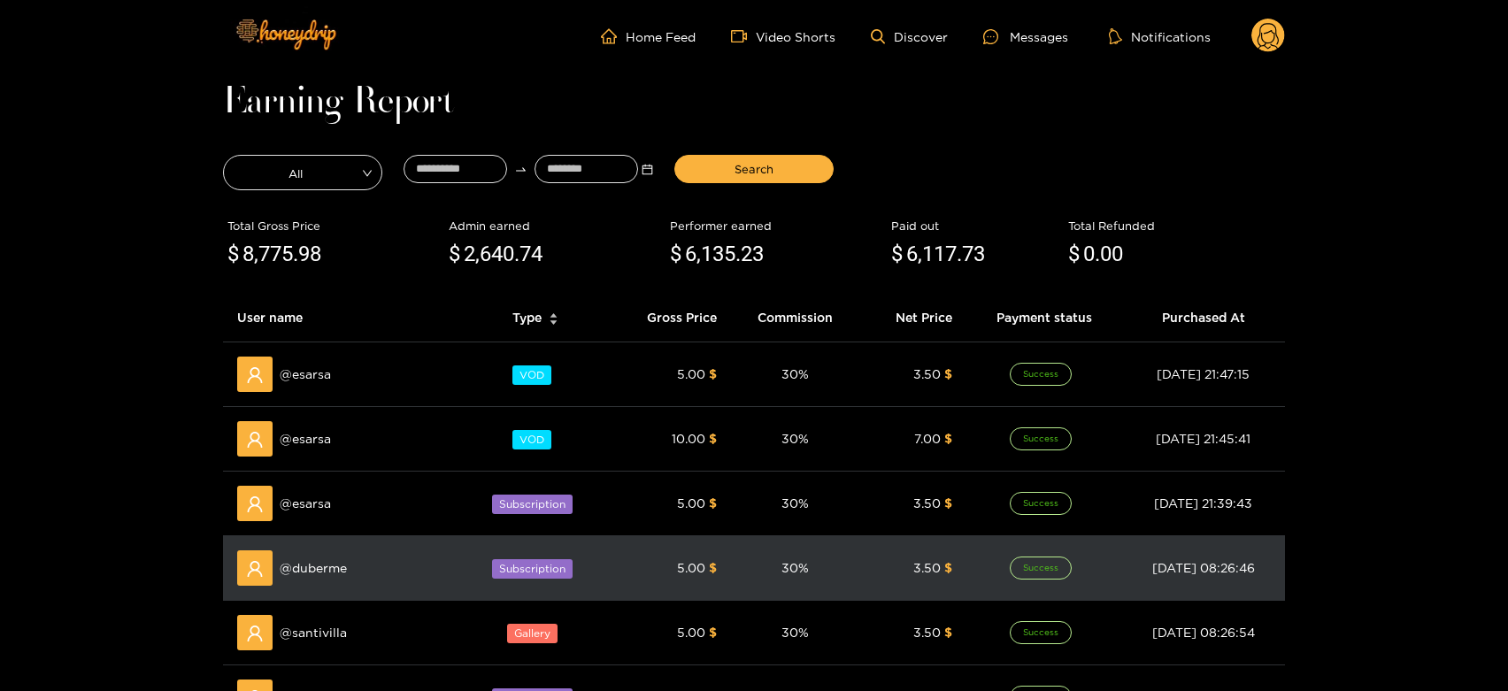
click at [314, 543] on td "@ duberme" at bounding box center [343, 568] width 240 height 65
copy span "duberme"
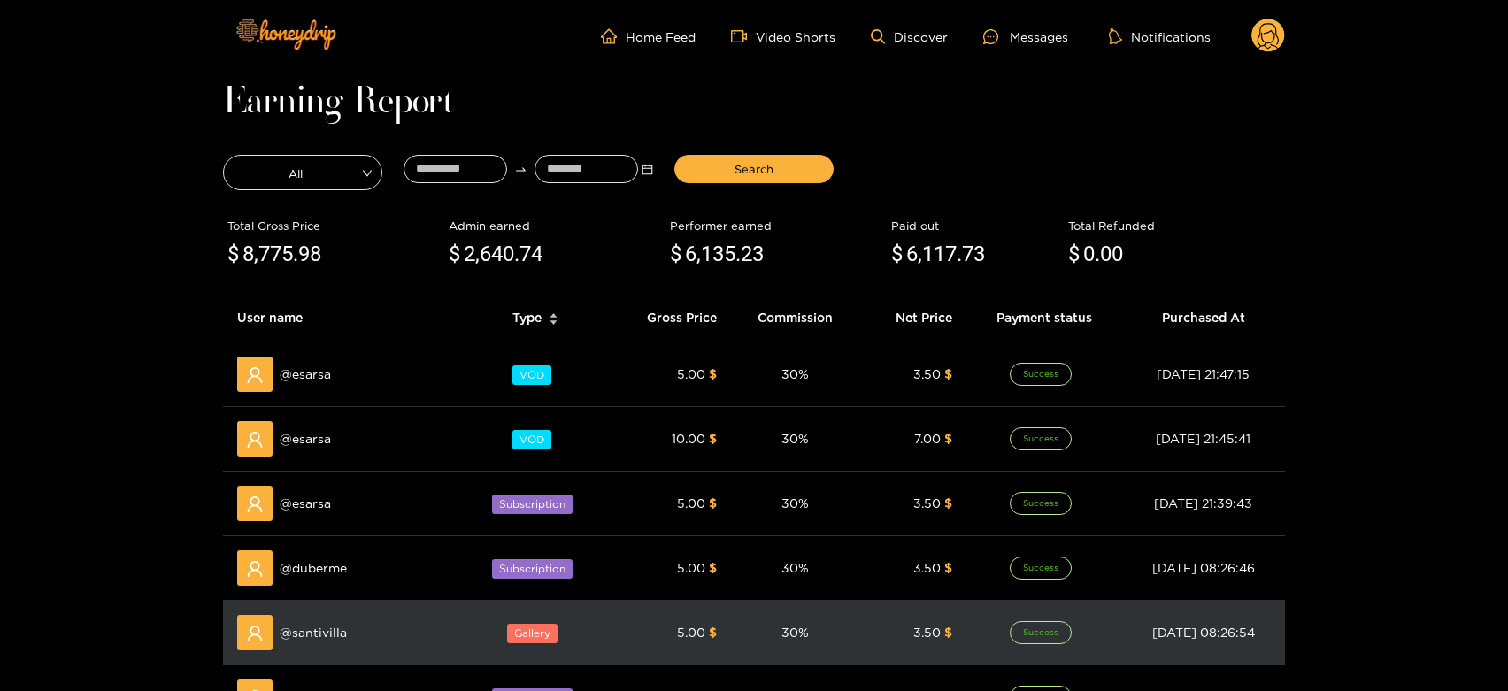
click at [311, 607] on td "@ santivilla" at bounding box center [343, 633] width 240 height 65
copy span "santivilla"
click at [311, 607] on td "@ santivilla" at bounding box center [343, 633] width 240 height 65
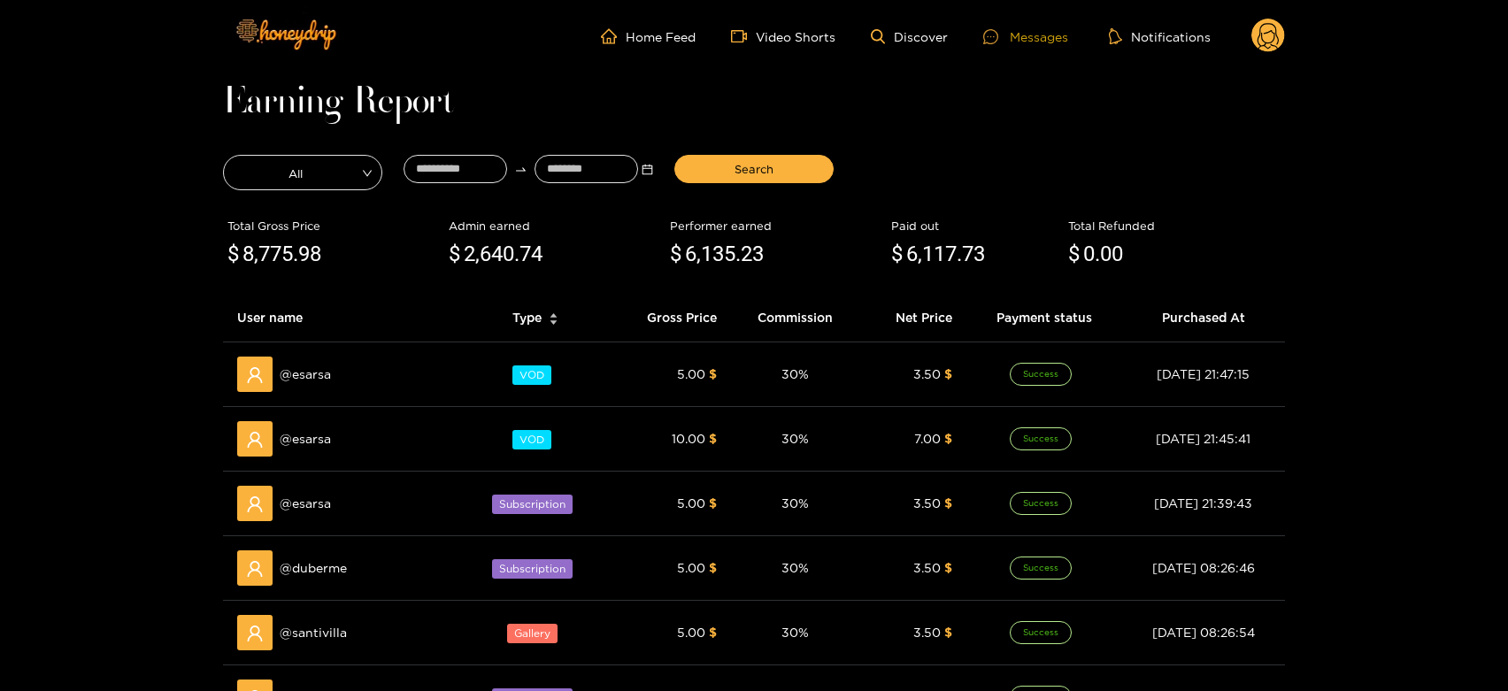
click at [1014, 42] on div "Messages" at bounding box center [1025, 37] width 85 height 20
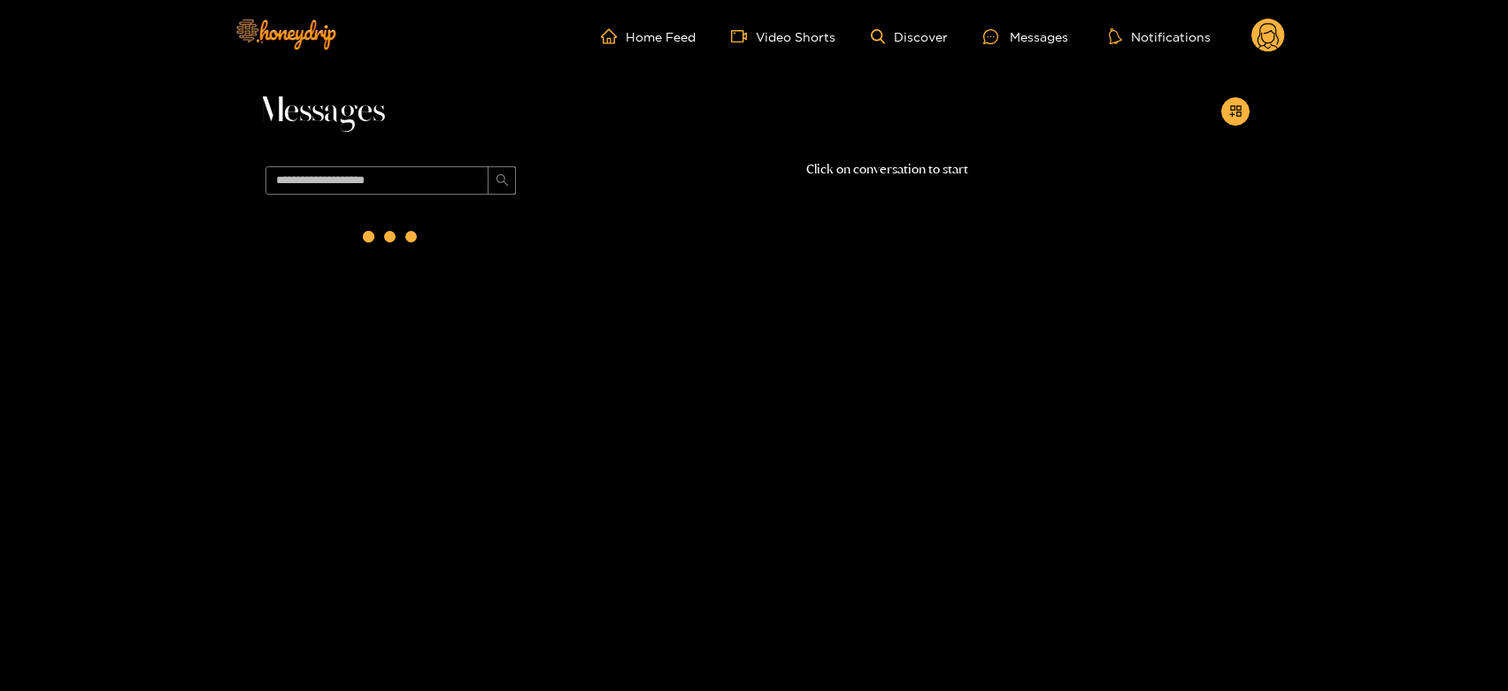
click at [402, 195] on span at bounding box center [390, 180] width 265 height 42
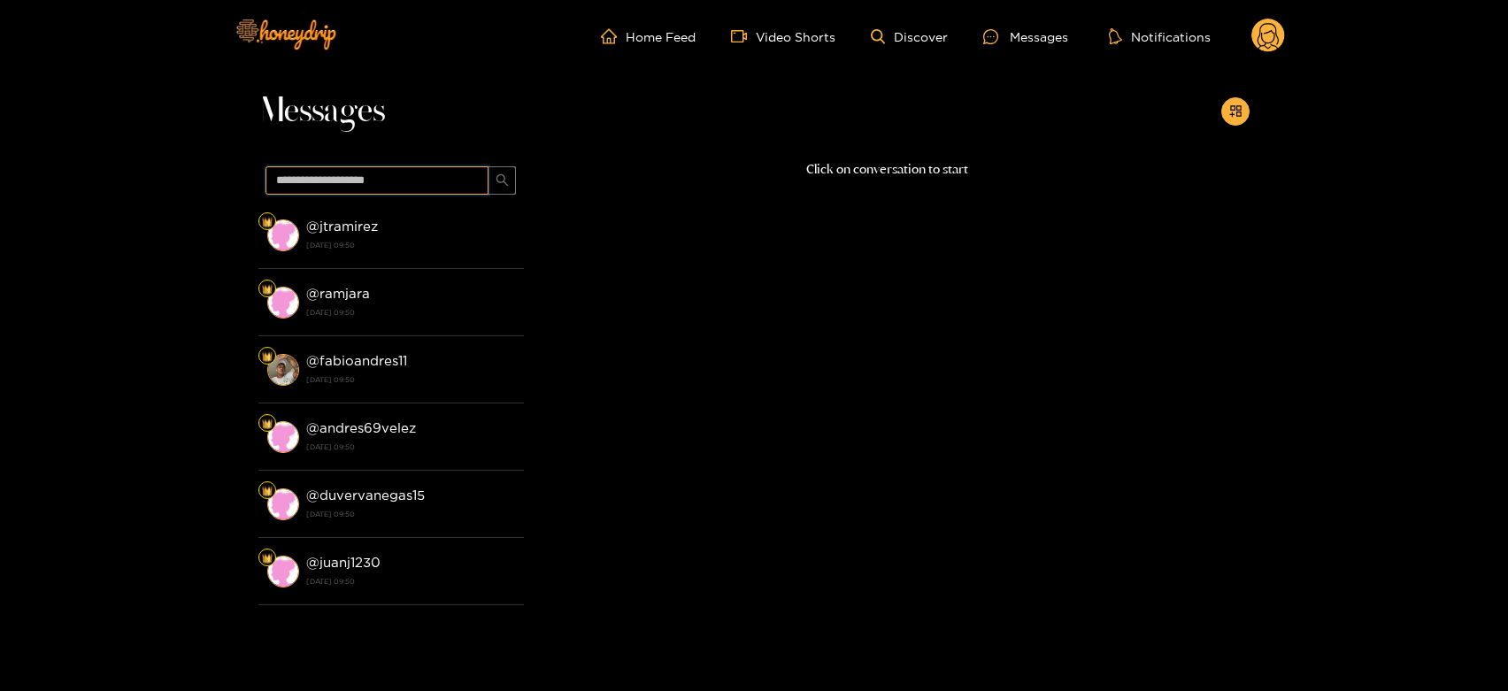
click at [382, 186] on input "text" at bounding box center [376, 180] width 223 height 28
paste input "**********"
type input "**********"
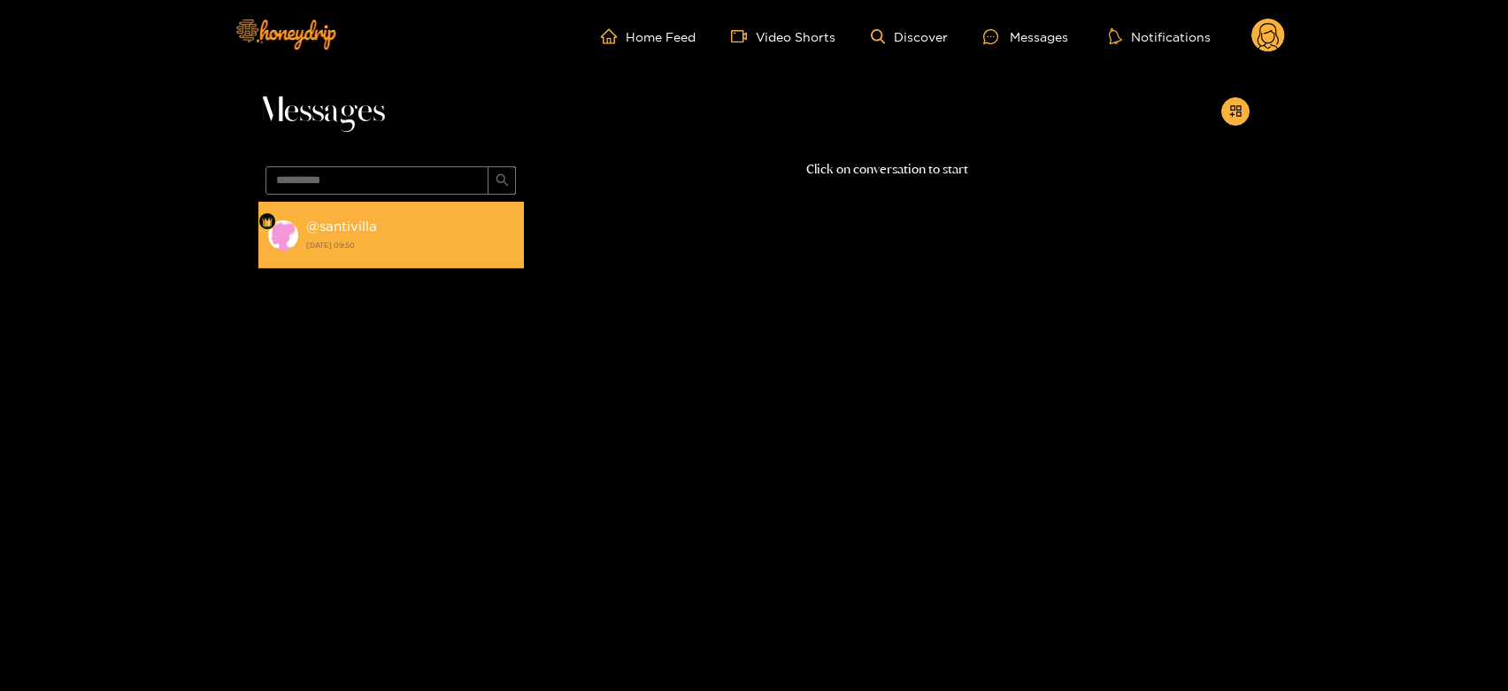
click at [379, 232] on div "@ santivilla [DATE] 09:50" at bounding box center [410, 235] width 209 height 40
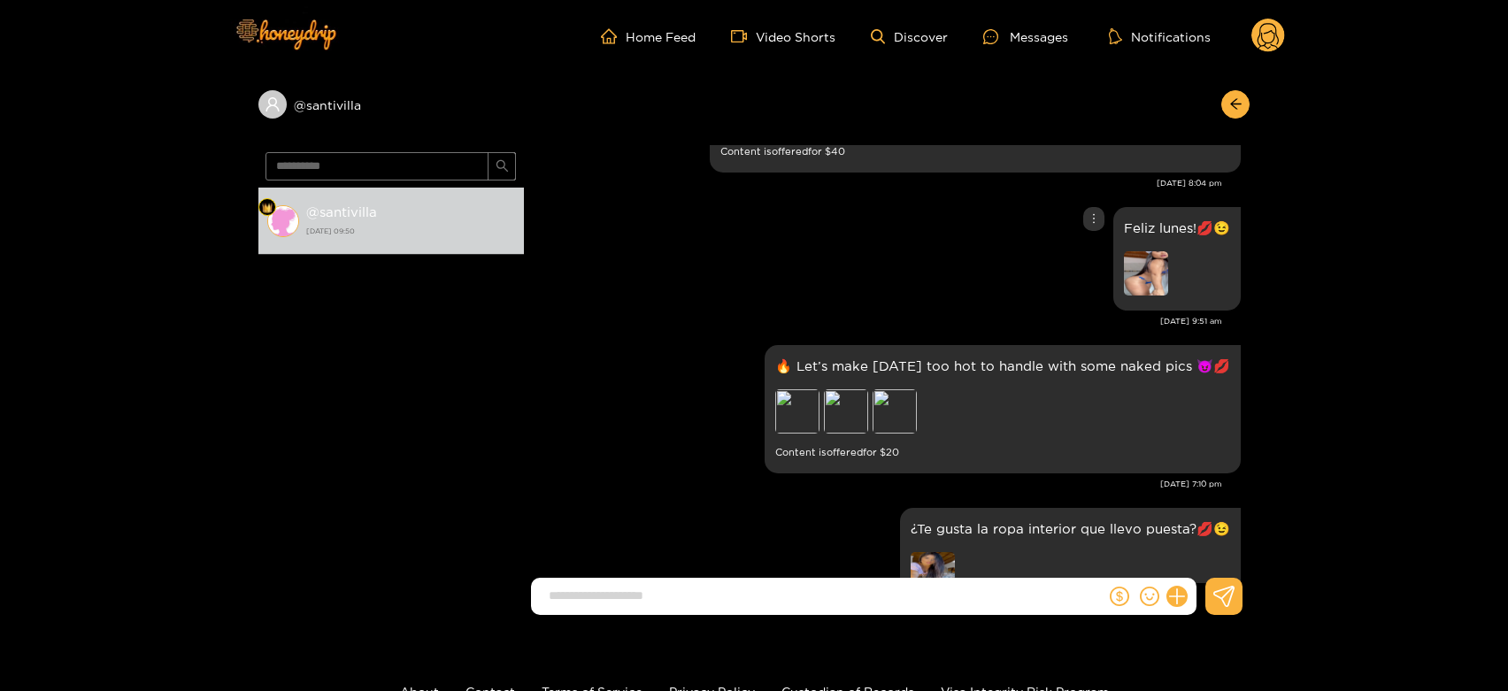
scroll to position [3277, 0]
click at [875, 388] on div "Preview" at bounding box center [894, 410] width 44 height 44
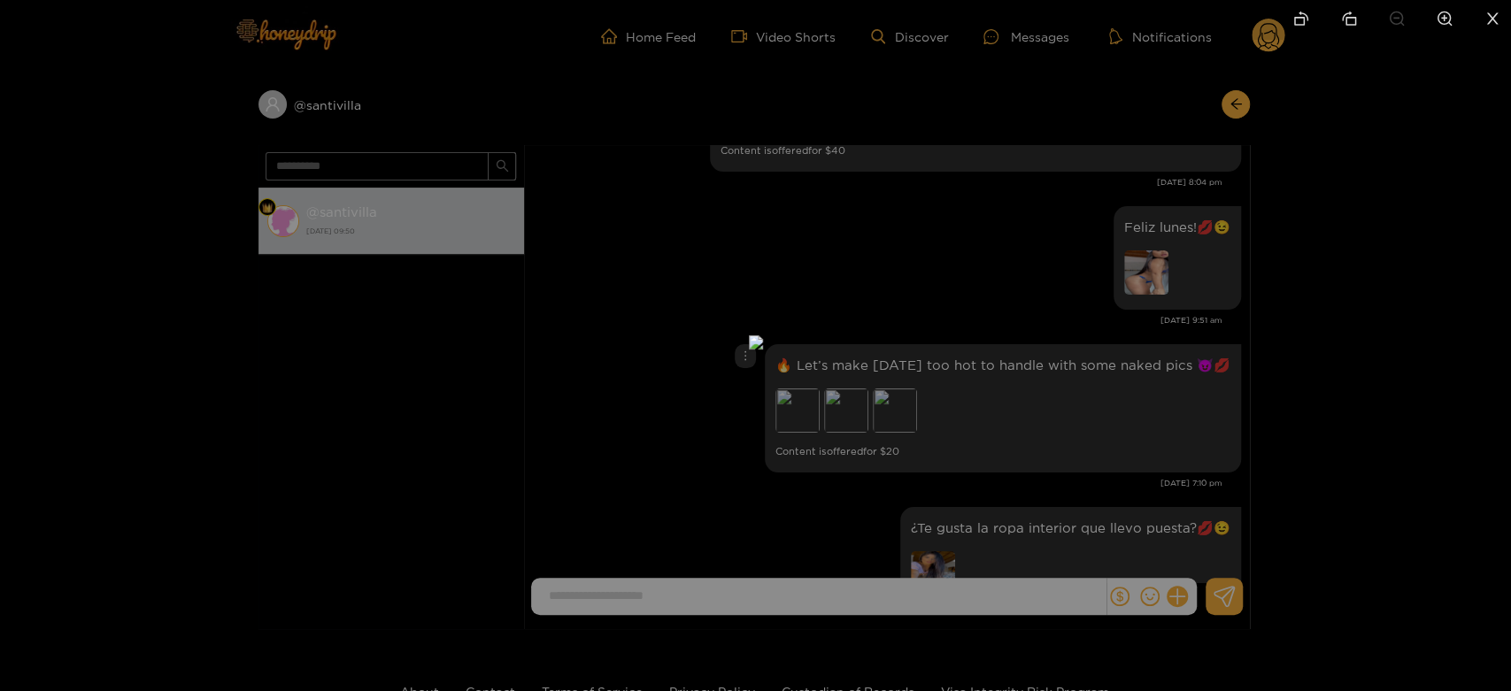
click at [1035, 362] on div at bounding box center [755, 345] width 1511 height 691
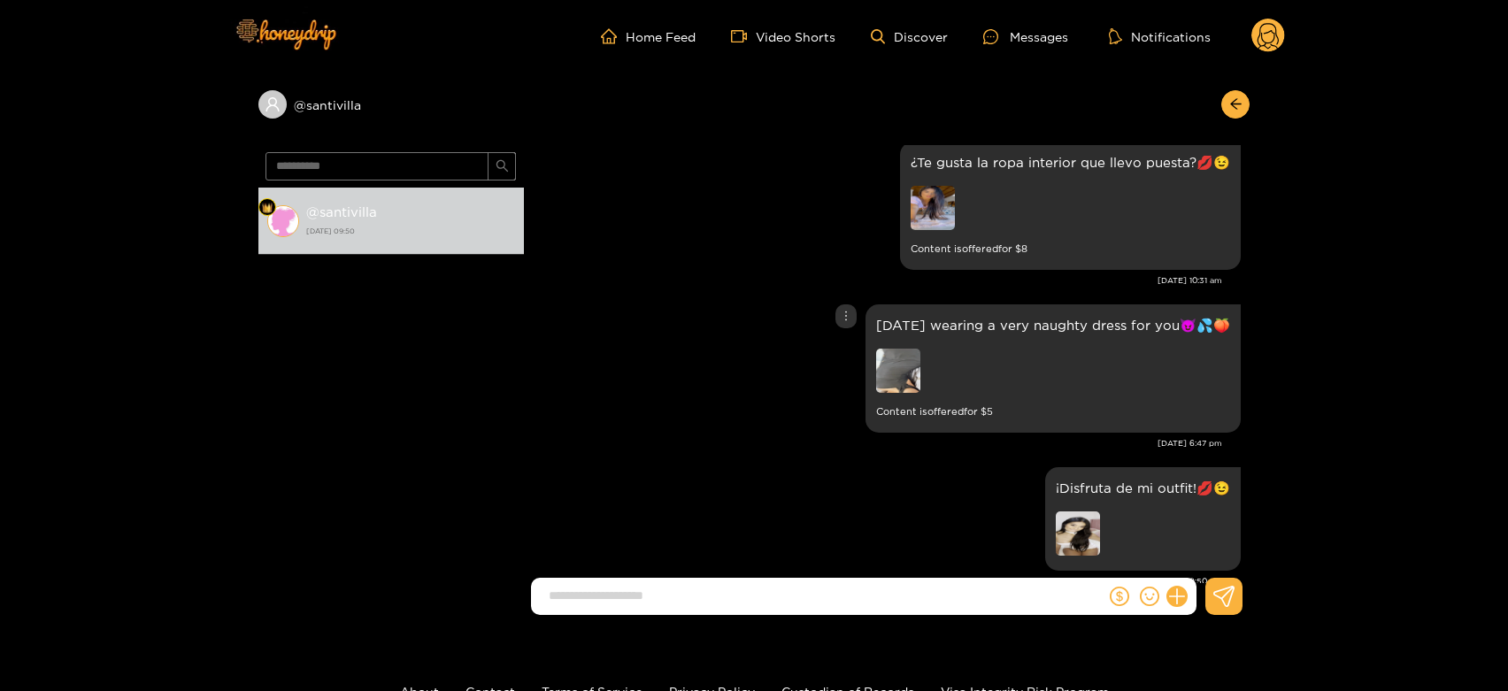
scroll to position [3646, 0]
click at [895, 345] on img at bounding box center [898, 367] width 44 height 44
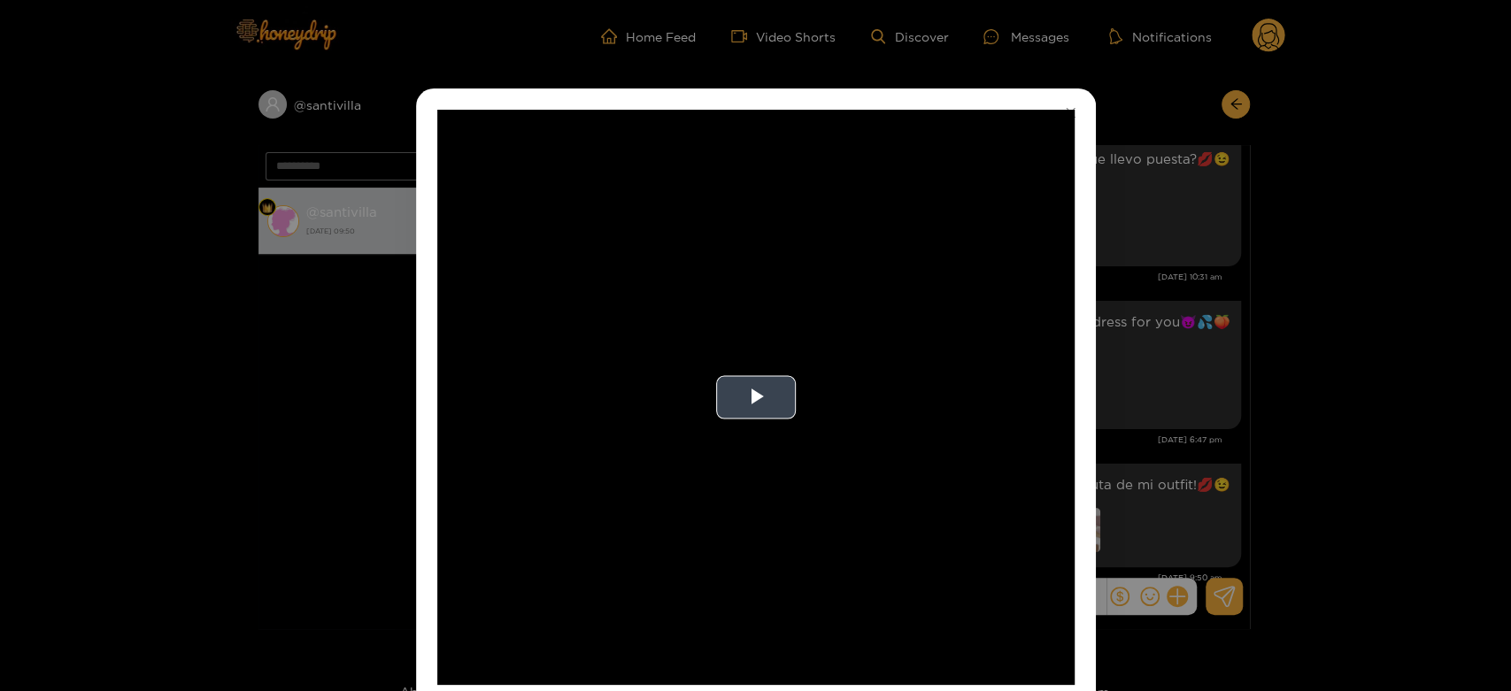
click at [901, 357] on video "Video Player" at bounding box center [755, 397] width 637 height 575
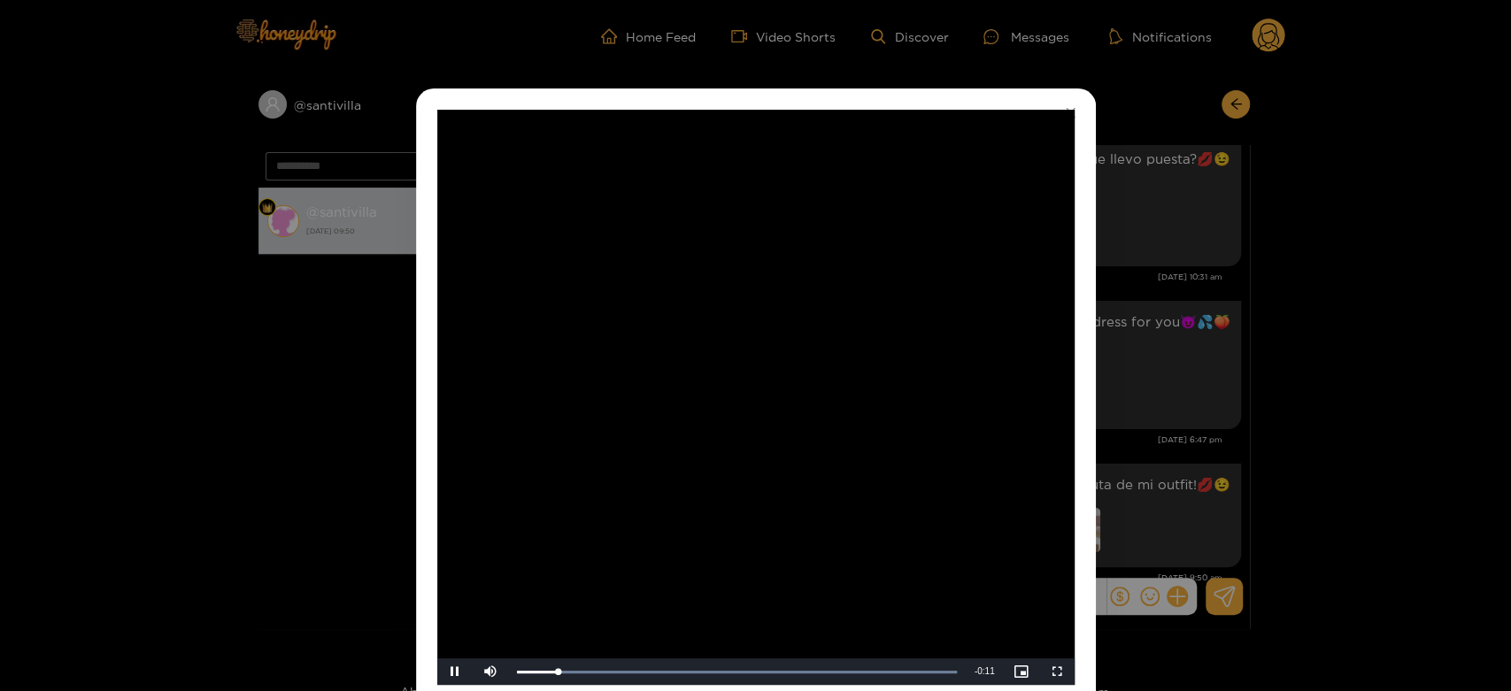
click at [901, 357] on video "Video Player" at bounding box center [755, 397] width 637 height 575
click at [1147, 398] on div "**********" at bounding box center [755, 345] width 1511 height 691
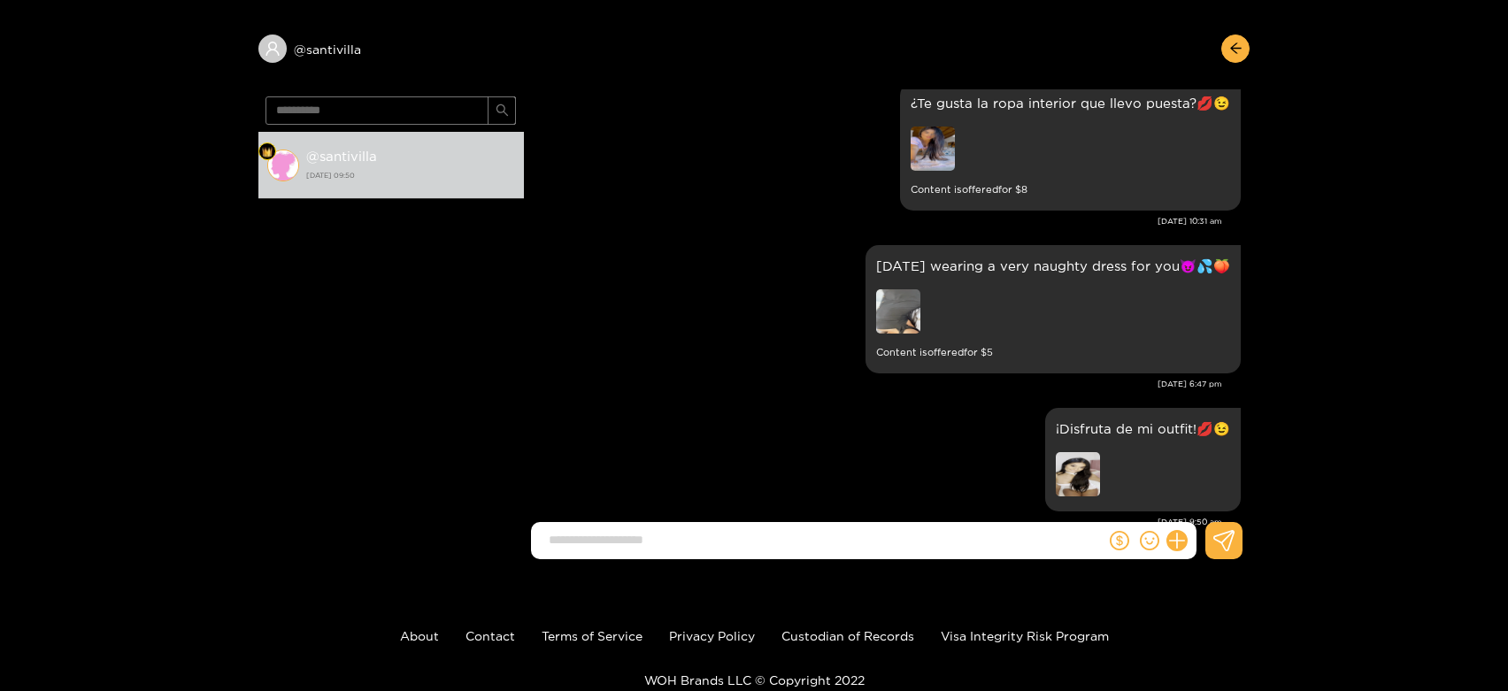
scroll to position [0, 0]
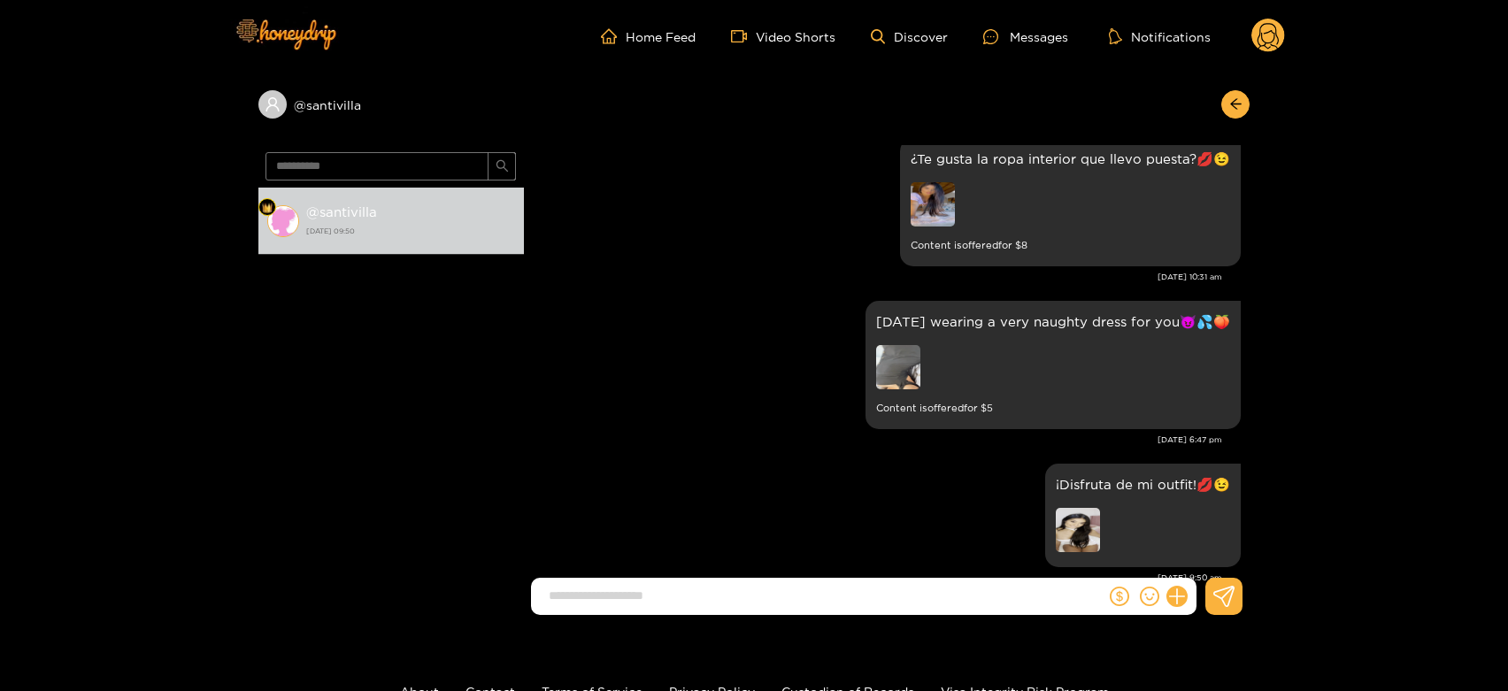
click at [1272, 27] on circle at bounding box center [1268, 36] width 34 height 34
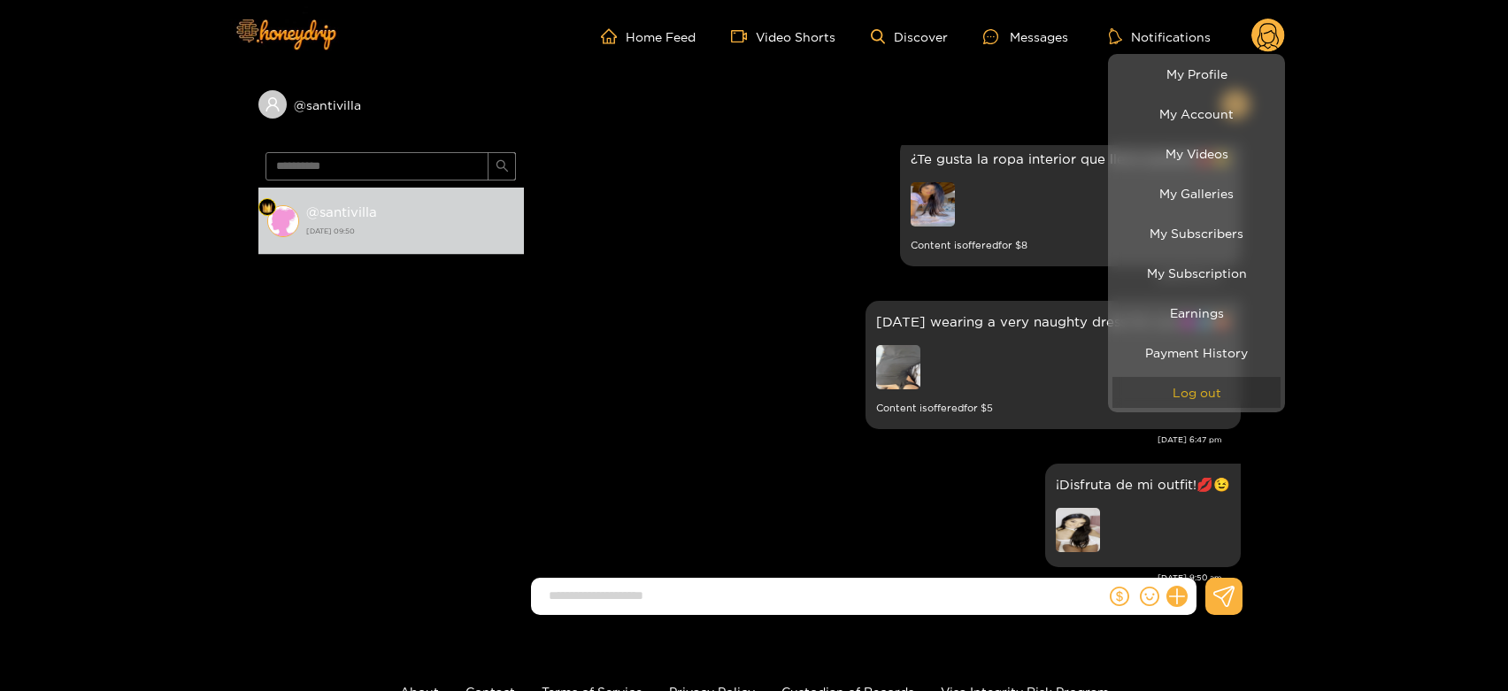
click at [1187, 385] on button "Log out" at bounding box center [1196, 392] width 168 height 31
